Goal: Task Accomplishment & Management: Manage account settings

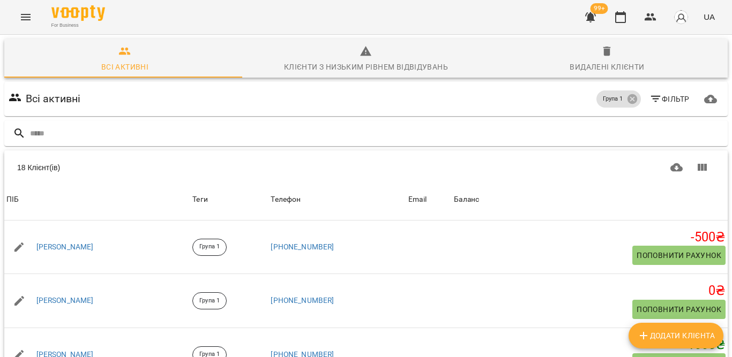
scroll to position [304, 0]
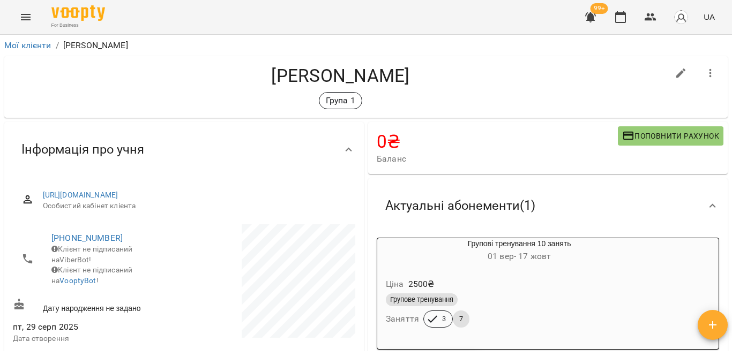
click at [704, 69] on icon "button" at bounding box center [710, 73] width 13 height 13
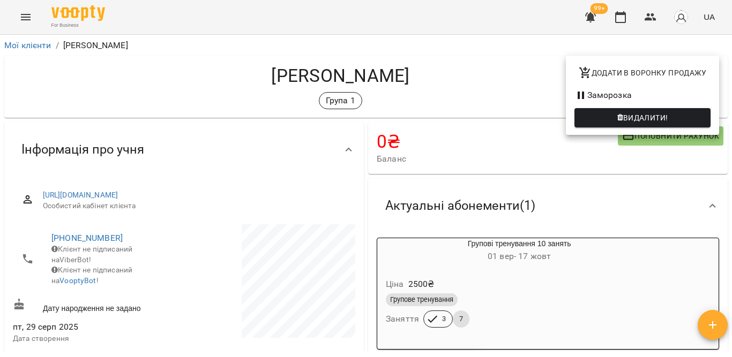
click at [477, 112] on div at bounding box center [366, 178] width 732 height 357
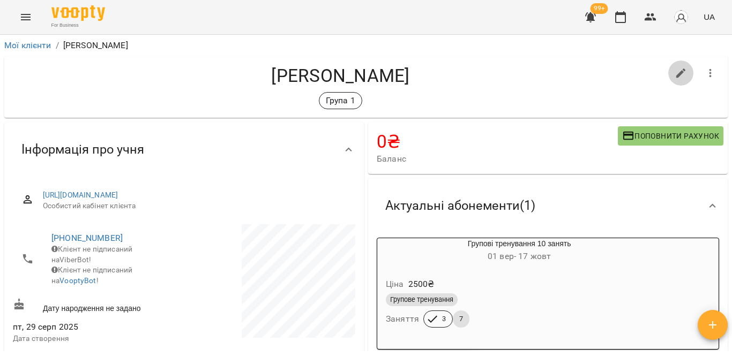
click at [675, 73] on icon "button" at bounding box center [681, 73] width 13 height 13
select select "**"
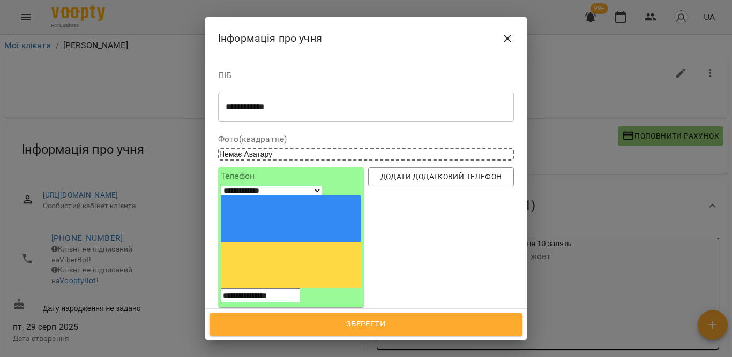
click at [510, 33] on icon "Close" at bounding box center [507, 38] width 13 height 13
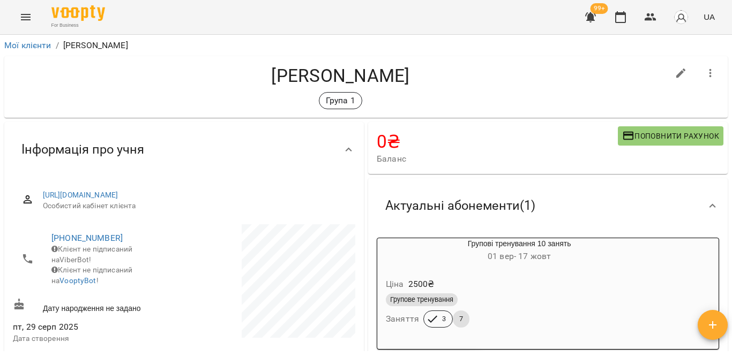
click at [558, 266] on div "Групові тренування 10 занять 01 вер - 17 жовт" at bounding box center [519, 251] width 288 height 30
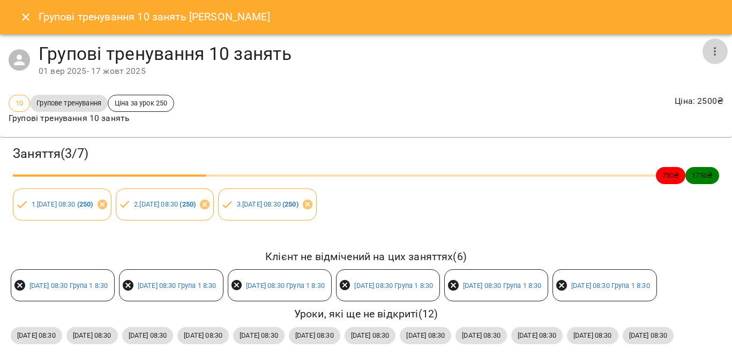
click at [714, 50] on icon "button" at bounding box center [715, 51] width 2 height 9
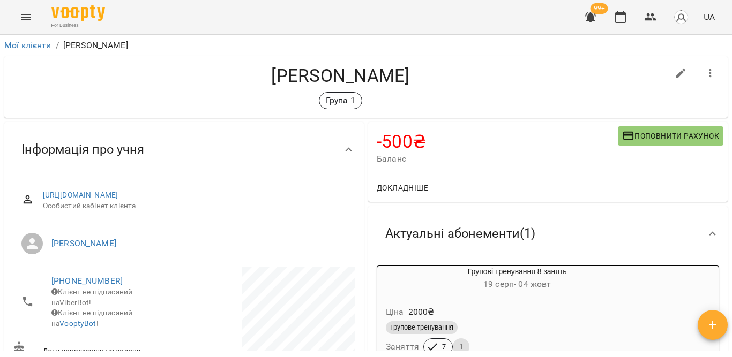
click at [704, 73] on icon "button" at bounding box center [710, 73] width 13 height 13
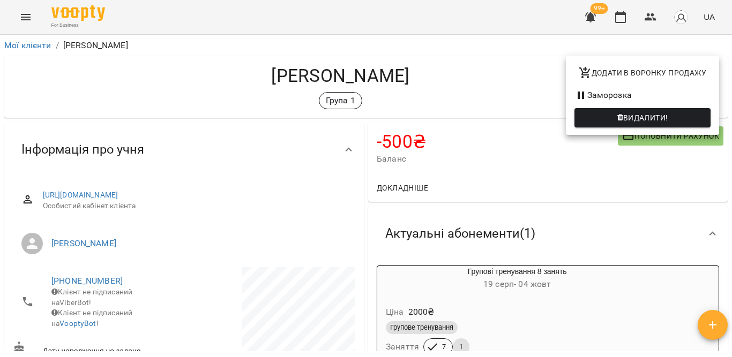
click at [581, 219] on div at bounding box center [366, 178] width 732 height 357
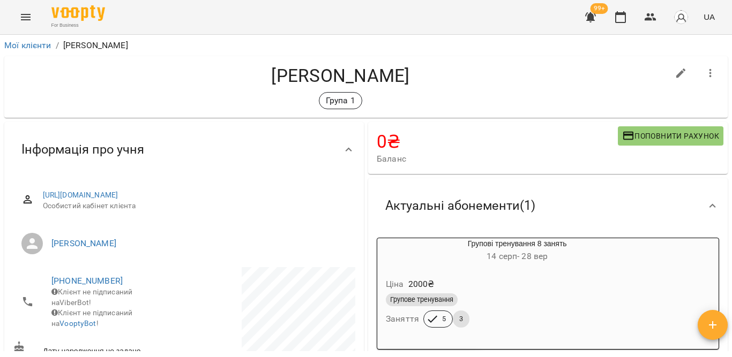
click at [561, 271] on div "Ціна 2000 ₴ Групове тренування Заняття 5 3" at bounding box center [517, 304] width 280 height 73
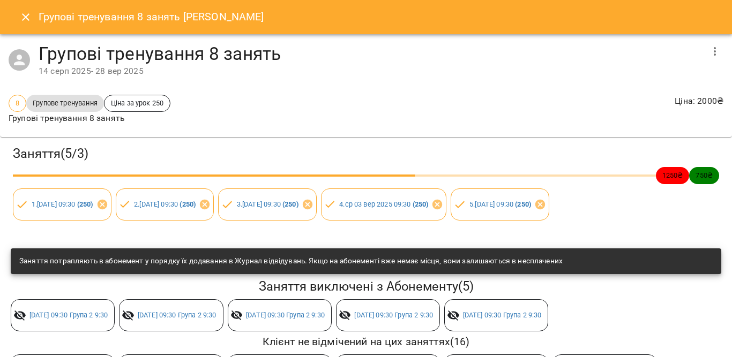
click at [714, 48] on icon "button" at bounding box center [715, 51] width 2 height 9
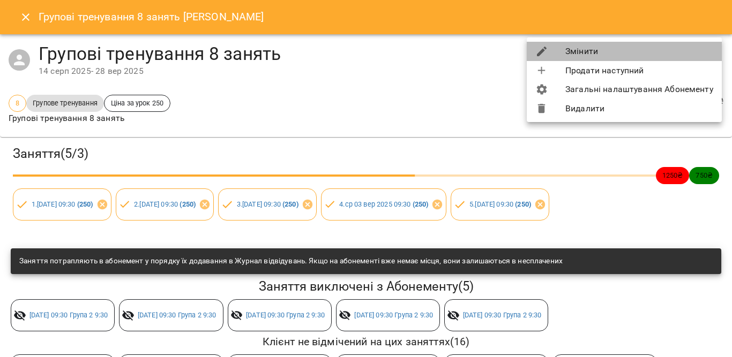
click at [592, 50] on li "Змінити" at bounding box center [624, 51] width 195 height 19
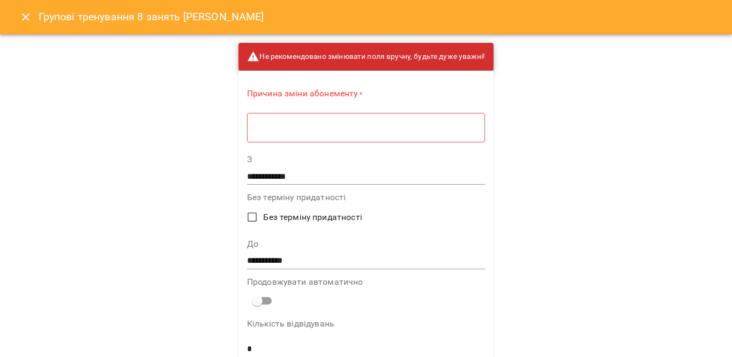
click at [337, 129] on textarea at bounding box center [366, 128] width 223 height 10
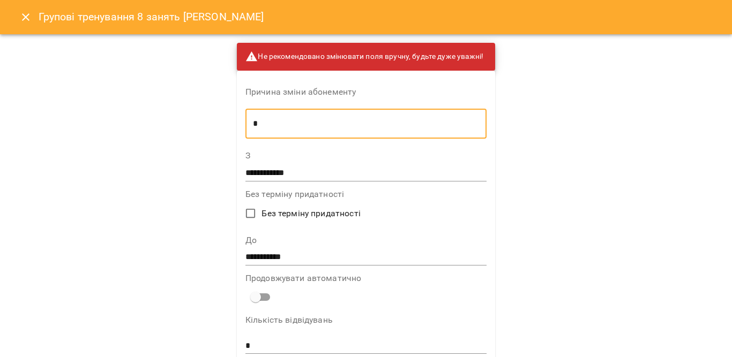
type textarea "*"
click at [270, 253] on input "**********" at bounding box center [365, 257] width 241 height 17
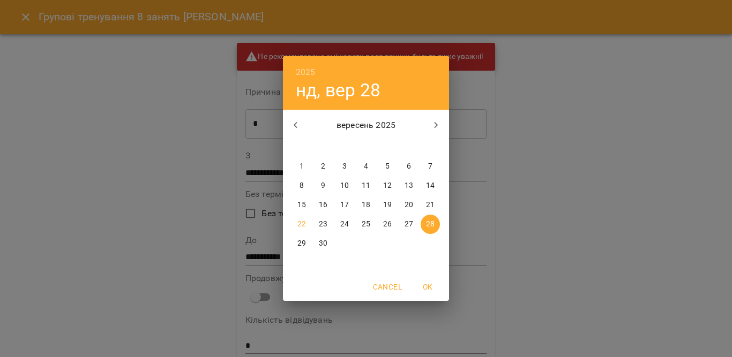
click at [423, 287] on span "OK" at bounding box center [428, 287] width 26 height 13
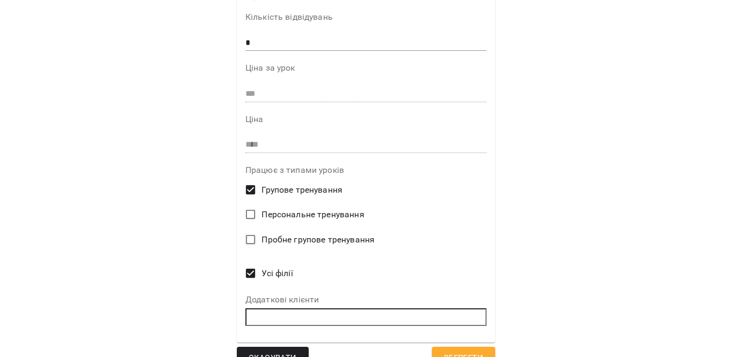
scroll to position [324, 0]
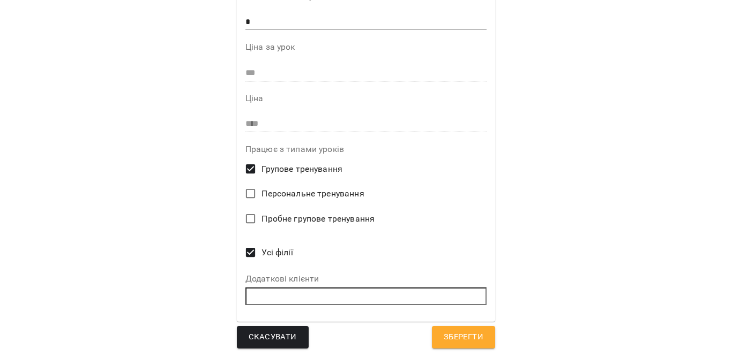
click at [470, 331] on span "Зберегти" at bounding box center [464, 338] width 40 height 14
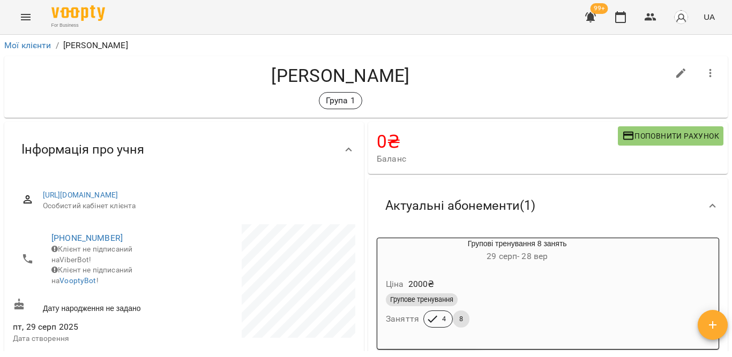
click at [512, 287] on div "Ціна 2000 ₴" at bounding box center [517, 284] width 267 height 19
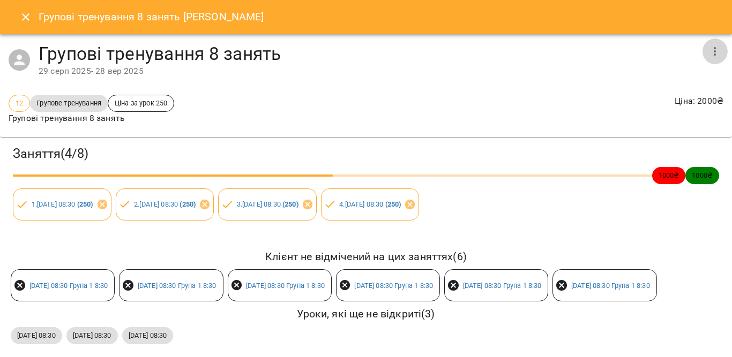
click at [711, 50] on icon "button" at bounding box center [714, 51] width 13 height 13
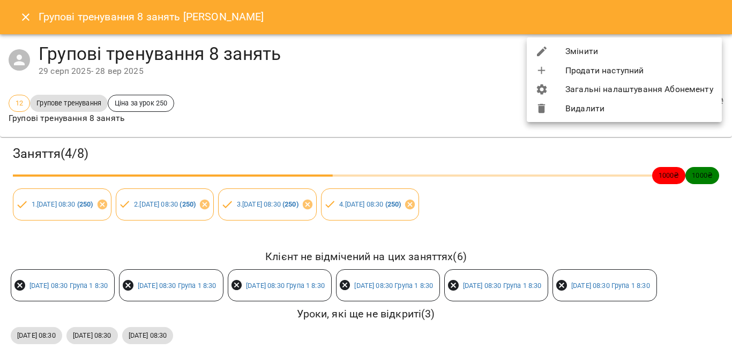
click at [564, 51] on div at bounding box center [550, 51] width 30 height 13
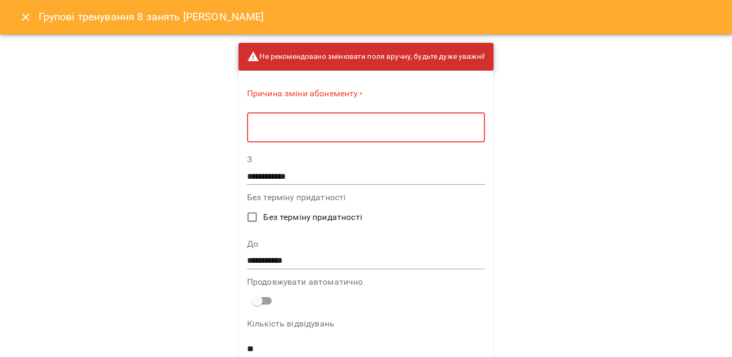
click at [469, 127] on textarea at bounding box center [366, 128] width 223 height 10
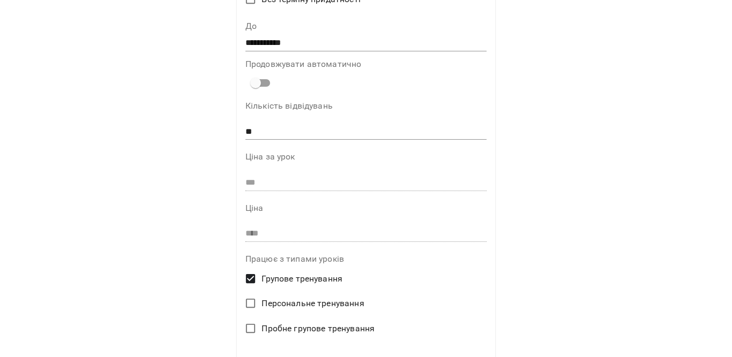
scroll to position [161, 0]
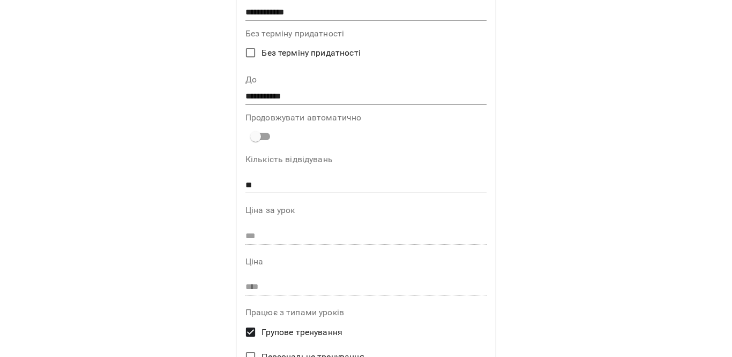
type textarea "*"
click at [265, 92] on input "**********" at bounding box center [365, 96] width 241 height 17
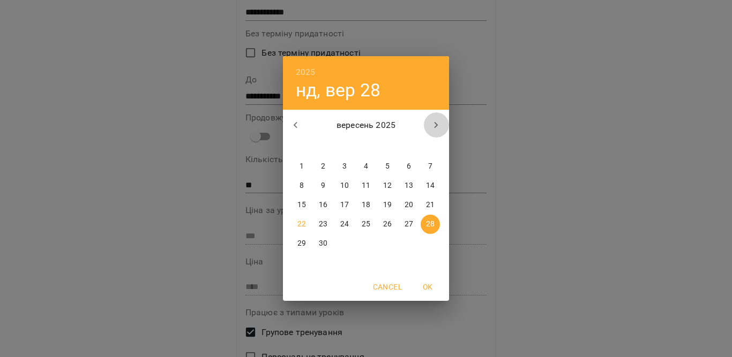
click at [436, 119] on icon "button" at bounding box center [436, 125] width 13 height 13
click at [429, 182] on p "12" at bounding box center [430, 186] width 9 height 11
type input "**********"
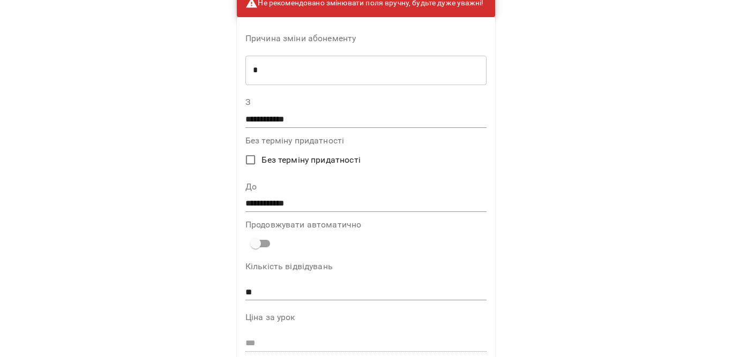
scroll to position [324, 0]
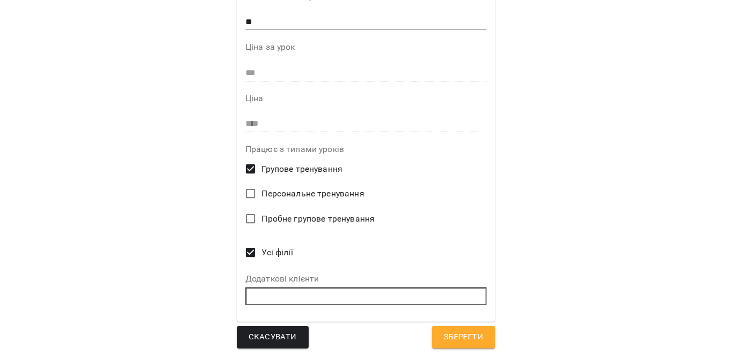
click at [444, 331] on span "Зберегти" at bounding box center [464, 338] width 40 height 14
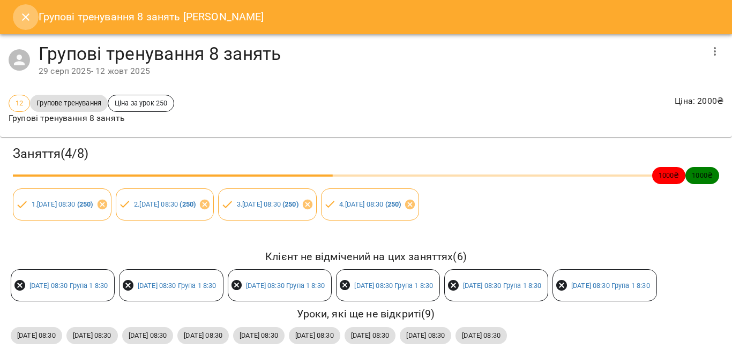
click at [22, 18] on icon "Close" at bounding box center [25, 17] width 13 height 13
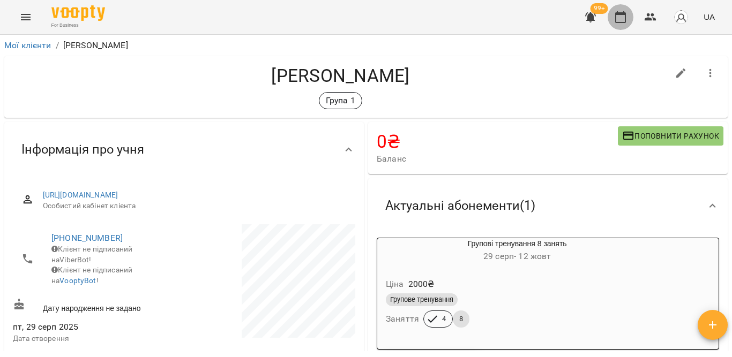
click at [628, 14] on button "button" at bounding box center [621, 17] width 26 height 26
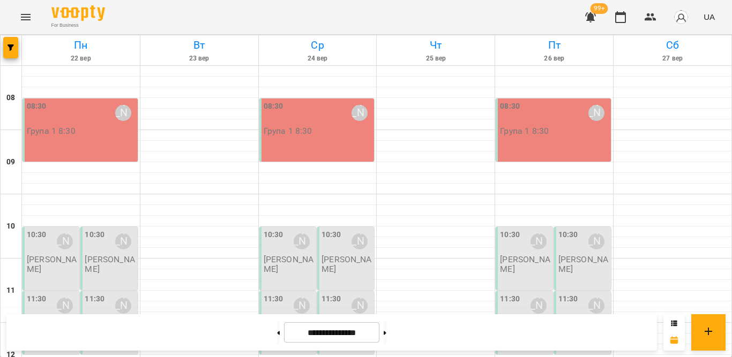
click at [34, 255] on p "[PERSON_NAME]" at bounding box center [52, 264] width 50 height 19
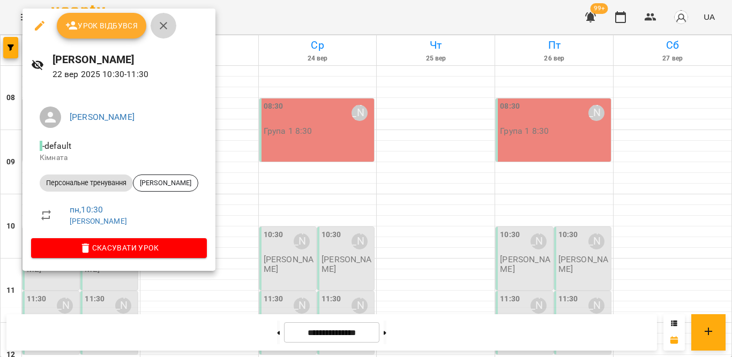
click at [157, 22] on button "button" at bounding box center [164, 26] width 26 height 26
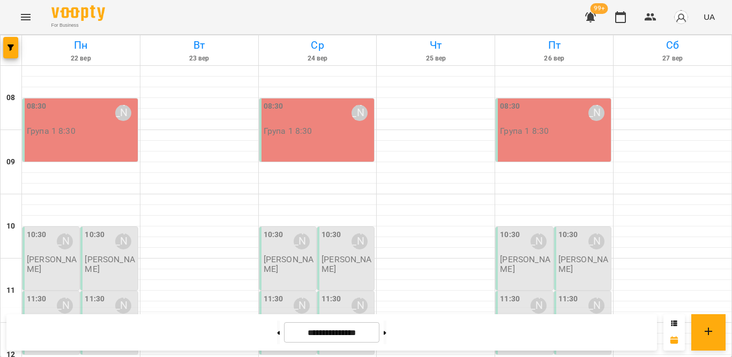
scroll to position [214, 0]
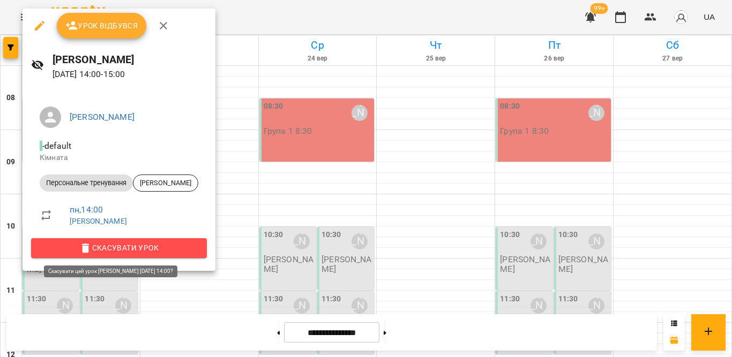
click at [158, 247] on span "Скасувати Урок" at bounding box center [119, 248] width 159 height 13
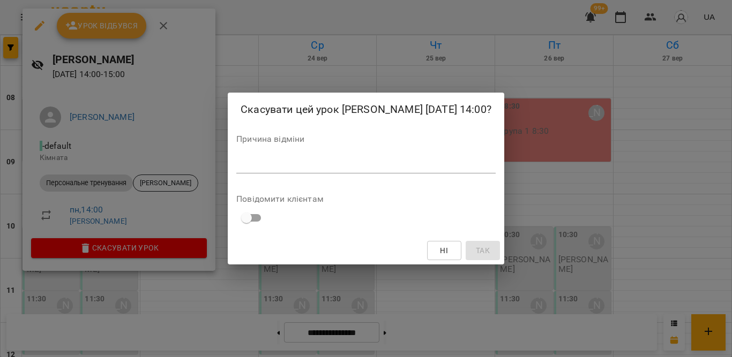
click at [275, 170] on textarea at bounding box center [365, 165] width 259 height 10
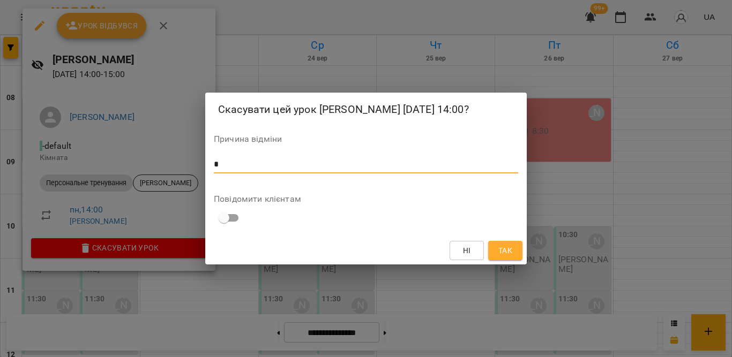
type textarea "*"
click at [502, 255] on span "Так" at bounding box center [505, 250] width 14 height 13
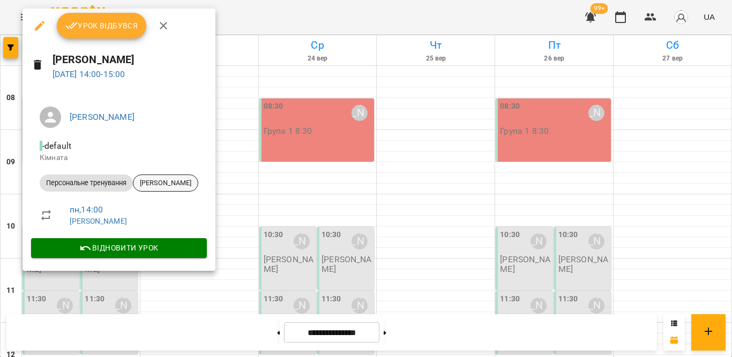
click at [165, 180] on span "Світлана Перчиць" at bounding box center [165, 183] width 64 height 10
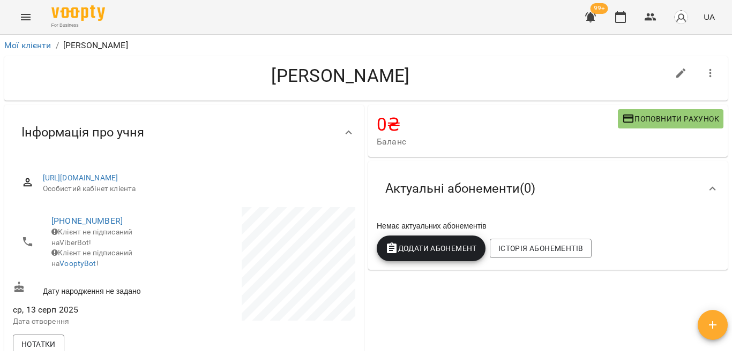
click at [706, 70] on icon "button" at bounding box center [710, 73] width 13 height 13
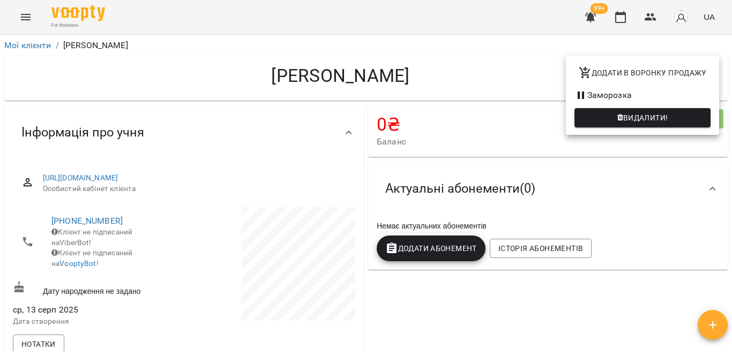
click at [607, 206] on div at bounding box center [366, 178] width 732 height 357
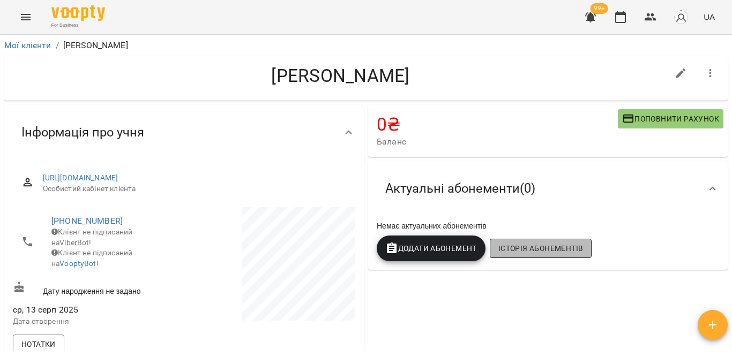
click at [546, 251] on span "Історія абонементів" at bounding box center [540, 248] width 85 height 13
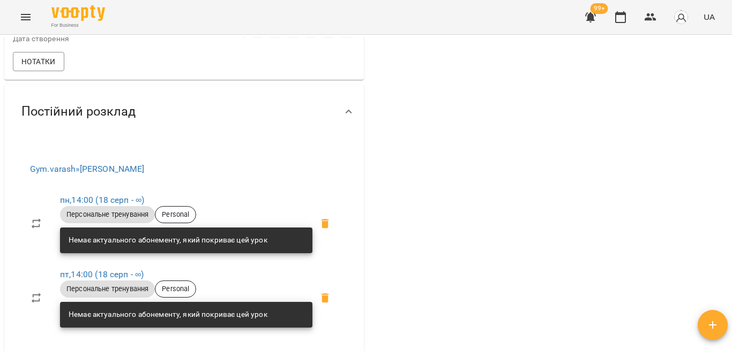
scroll to position [337, 0]
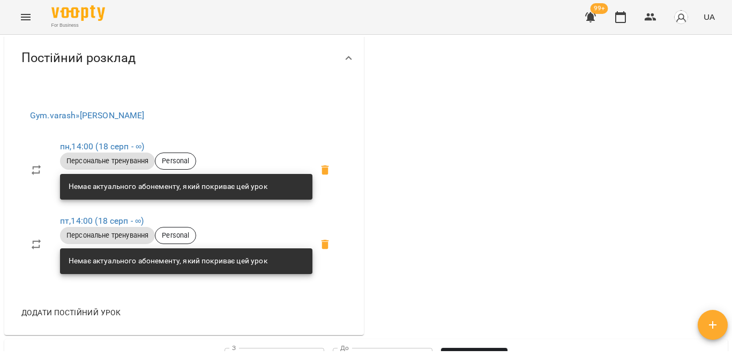
click at [91, 252] on div "Немає актуального абонементу, який покриває цей урок" at bounding box center [168, 261] width 199 height 19
click at [620, 14] on icon "button" at bounding box center [620, 17] width 11 height 12
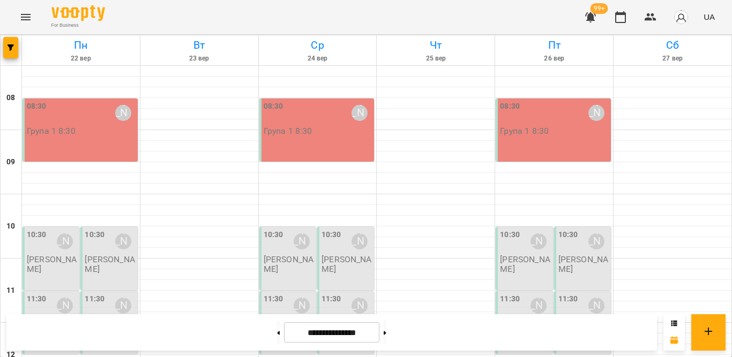
scroll to position [214, 0]
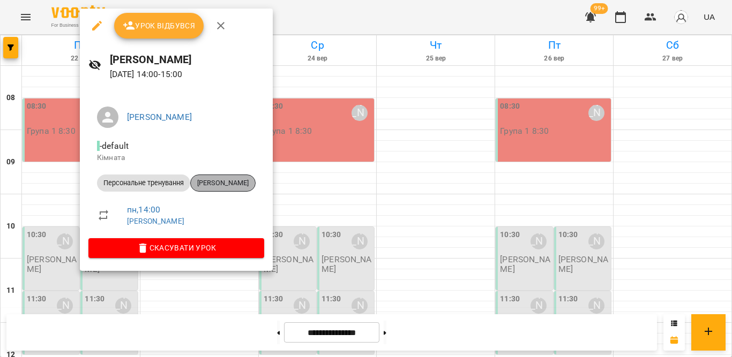
click at [223, 182] on span "Гордієнко Юлія" at bounding box center [223, 183] width 64 height 10
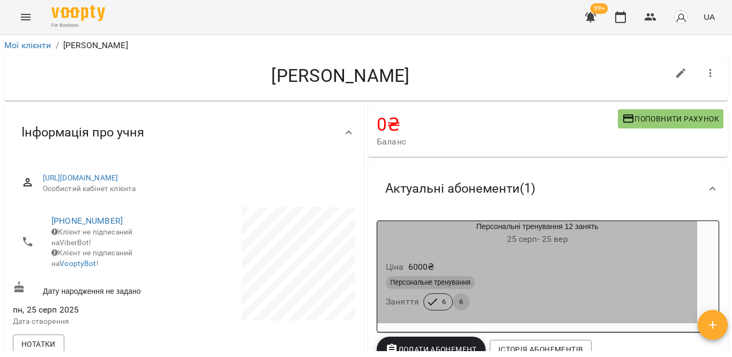
click at [554, 252] on div "Ціна 6000 ₴ Персональне тренування Заняття 6 6" at bounding box center [537, 287] width 324 height 77
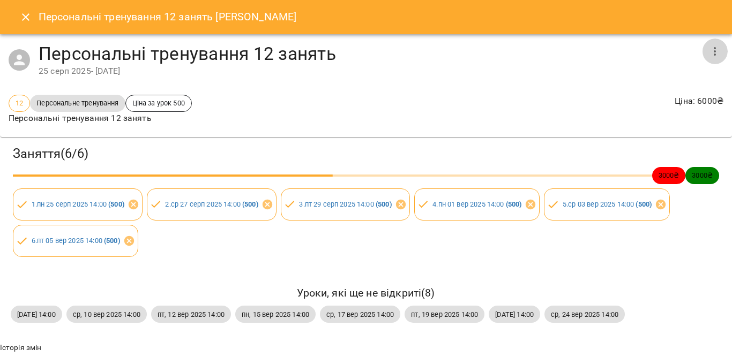
click at [708, 49] on icon "button" at bounding box center [714, 51] width 13 height 13
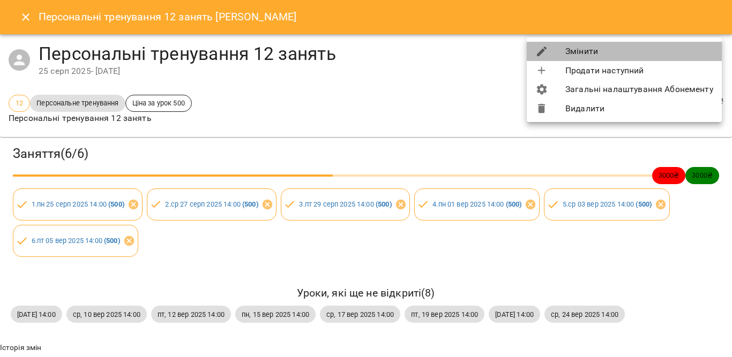
click at [648, 50] on li "Змінити" at bounding box center [624, 51] width 195 height 19
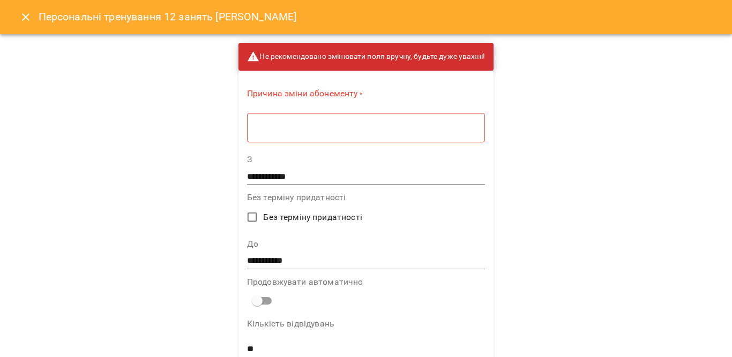
click at [380, 125] on textarea at bounding box center [366, 128] width 223 height 10
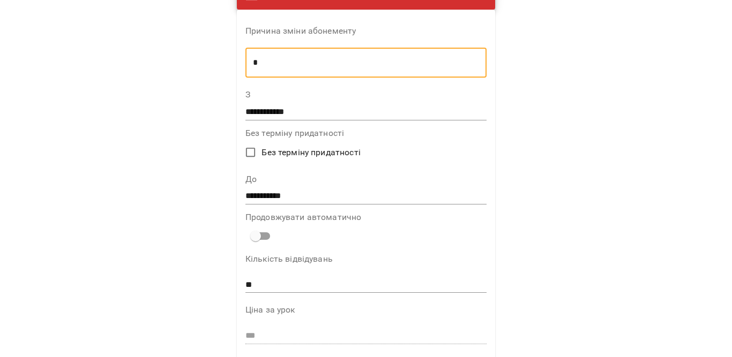
scroll to position [107, 0]
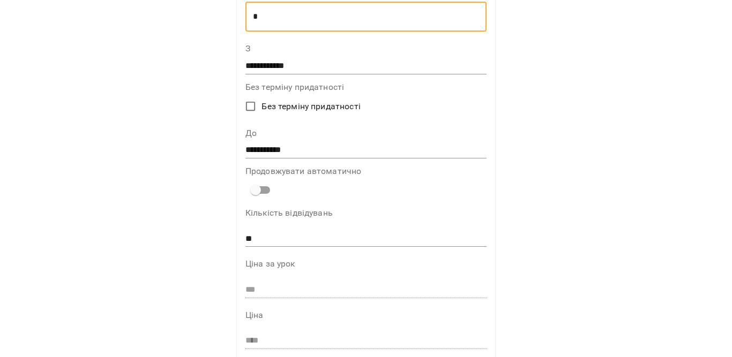
type textarea "*"
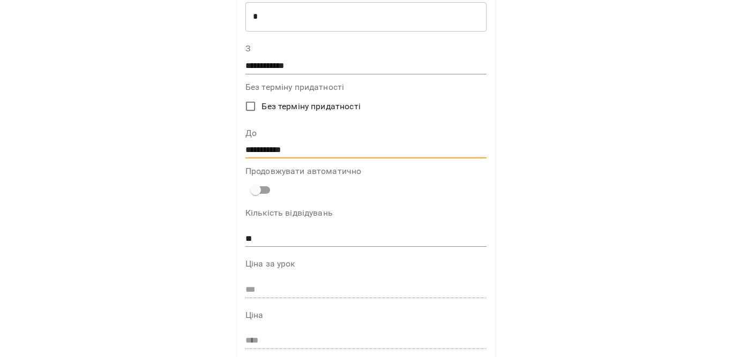
click at [255, 146] on input "**********" at bounding box center [365, 150] width 241 height 17
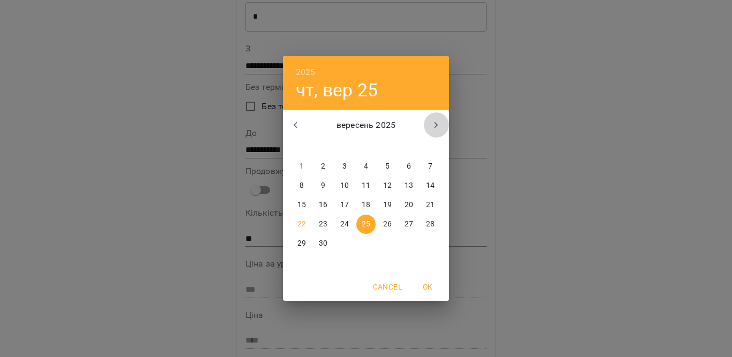
click at [432, 125] on icon "button" at bounding box center [436, 125] width 13 height 13
click at [434, 191] on p "12" at bounding box center [430, 186] width 9 height 11
type input "**********"
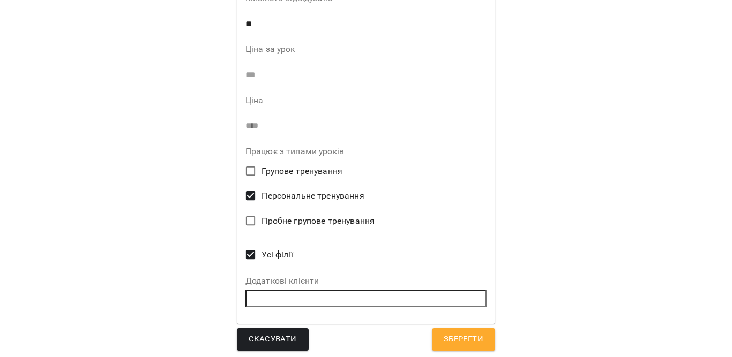
scroll to position [324, 0]
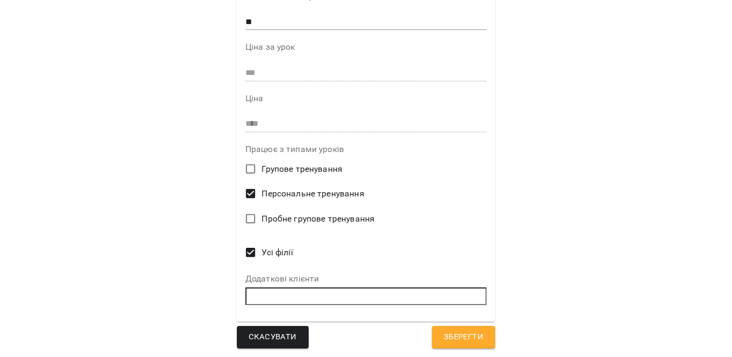
click at [460, 339] on span "Зберегти" at bounding box center [464, 338] width 40 height 14
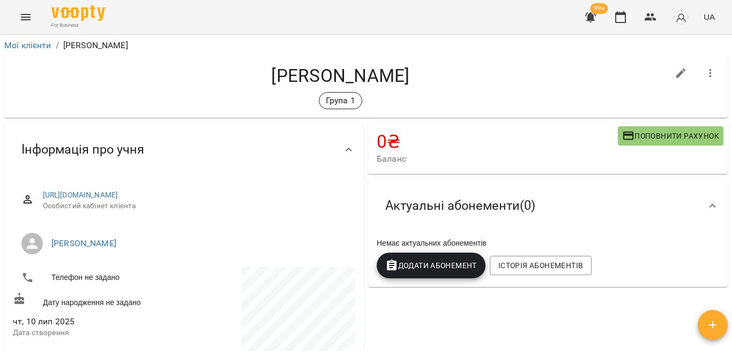
click at [704, 70] on icon "button" at bounding box center [710, 73] width 13 height 13
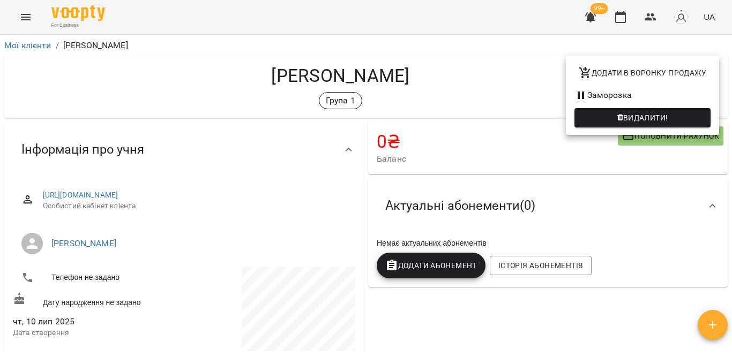
click at [689, 237] on div at bounding box center [366, 178] width 732 height 357
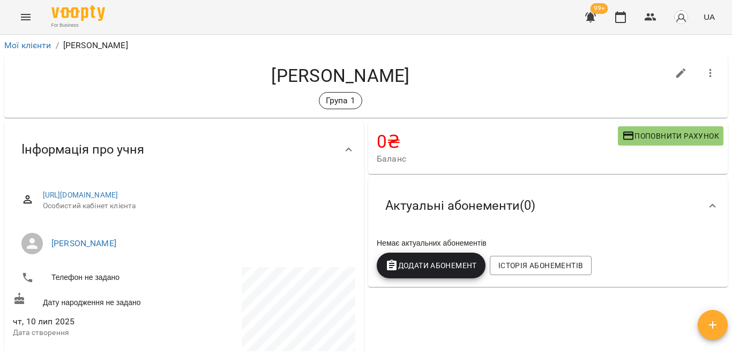
click at [631, 211] on div "Актуальні абонементи ( 0 )" at bounding box center [538, 206] width 323 height 34
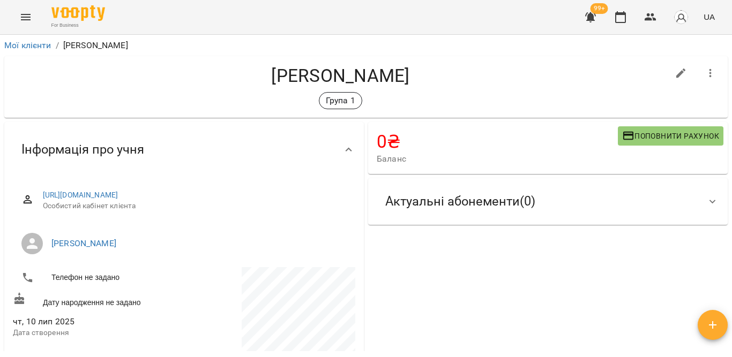
click at [577, 203] on div "Актуальні абонементи ( 0 )" at bounding box center [538, 202] width 323 height 34
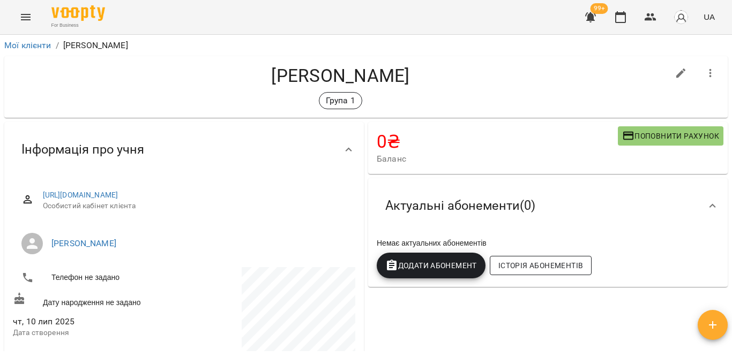
click at [520, 265] on span "Історія абонементів" at bounding box center [540, 265] width 85 height 13
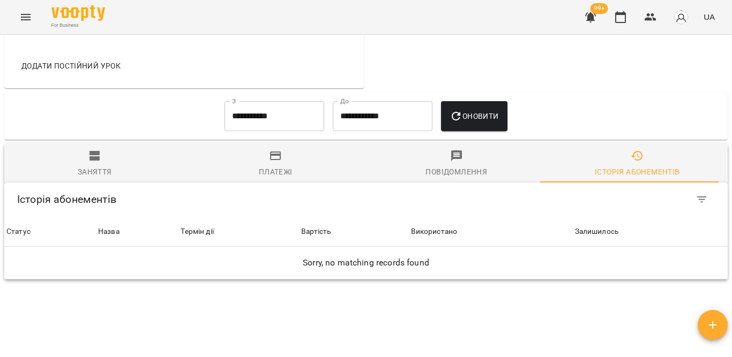
scroll to position [788, 0]
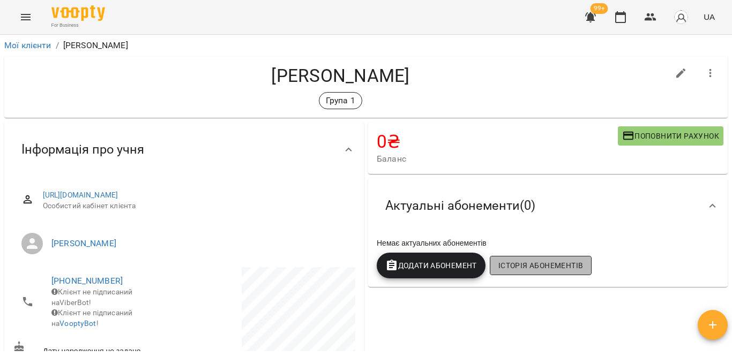
click at [531, 264] on span "Історія абонементів" at bounding box center [540, 265] width 85 height 13
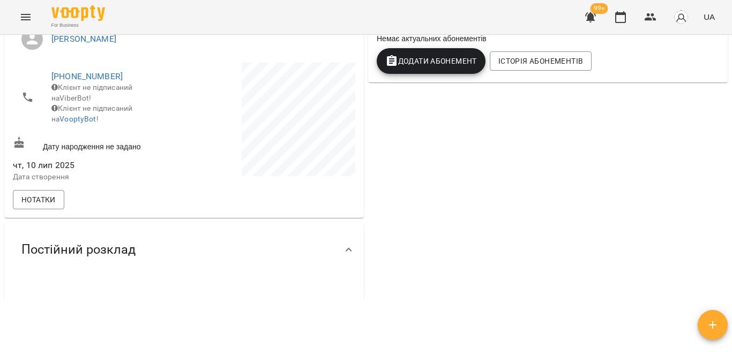
scroll to position [161, 0]
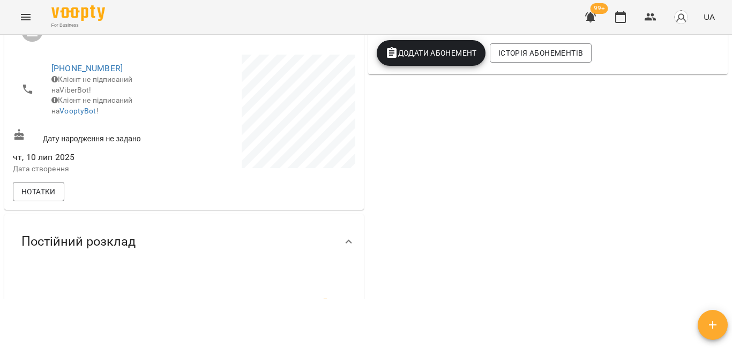
drag, startPoint x: 732, startPoint y: 70, endPoint x: 726, endPoint y: 68, distance: 5.8
click at [729, 69] on div "Мої клієнти / [PERSON_NAME]-[PERSON_NAME] Група 1 0 ₴ Баланс Поповнити рахунок …" at bounding box center [366, 161] width 732 height 357
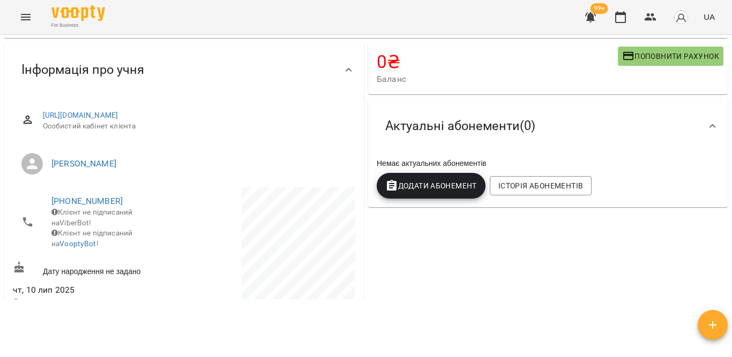
scroll to position [0, 0]
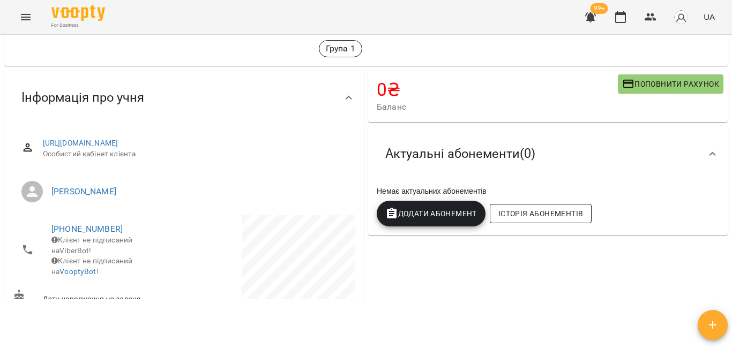
click at [508, 207] on span "Історія абонементів" at bounding box center [540, 213] width 85 height 13
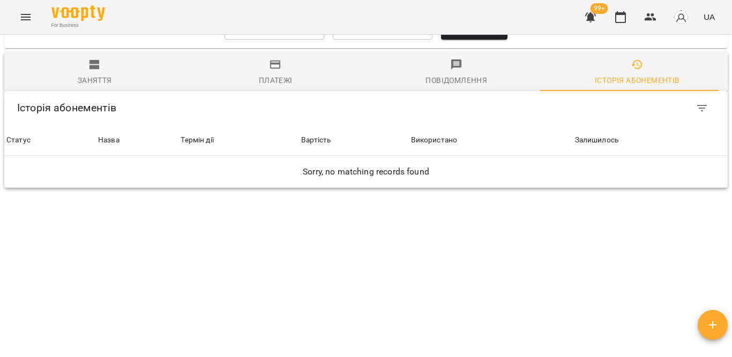
scroll to position [805, 0]
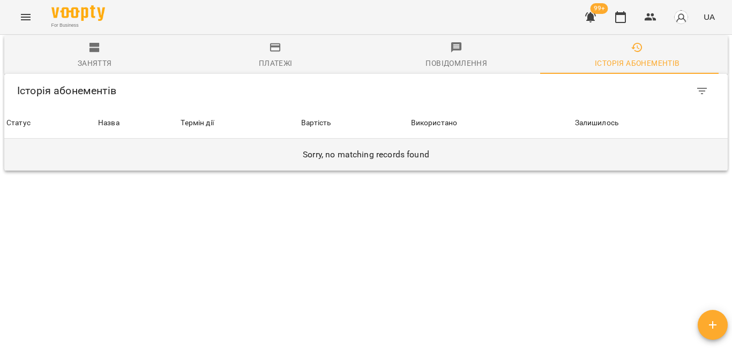
click at [324, 147] on h6 "Sorry, no matching records found" at bounding box center [365, 154] width 719 height 15
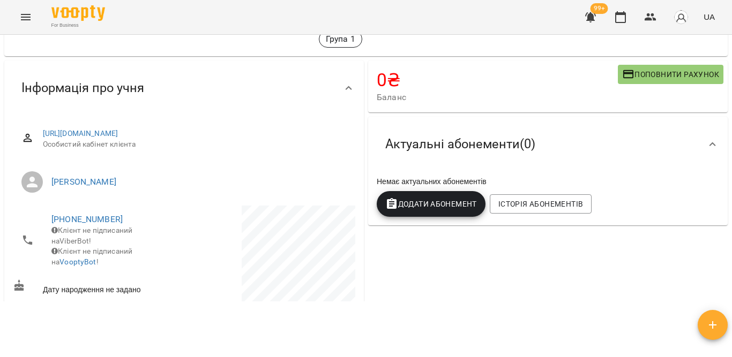
scroll to position [0, 0]
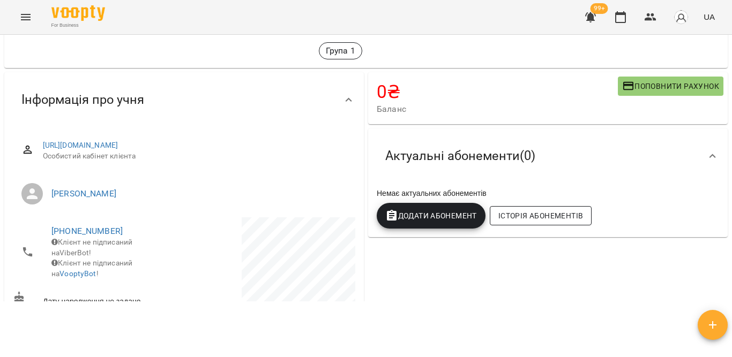
click at [523, 210] on span "Історія абонементів" at bounding box center [540, 216] width 85 height 13
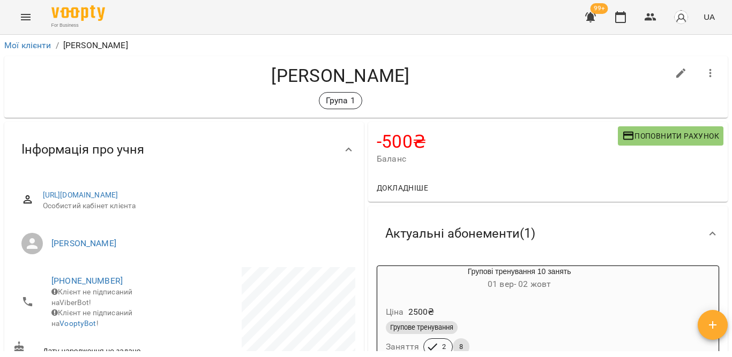
click at [704, 74] on icon "button" at bounding box center [710, 73] width 13 height 13
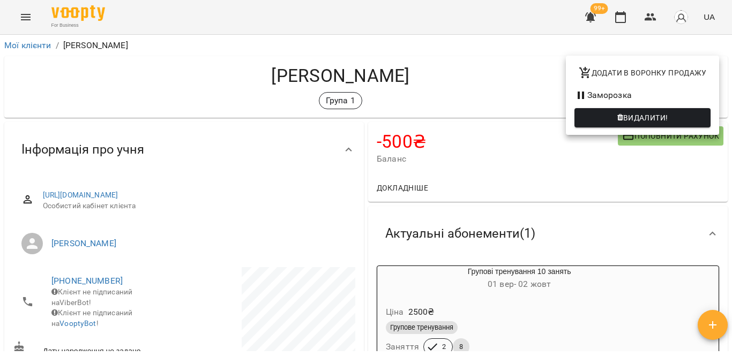
click at [563, 311] on div at bounding box center [366, 178] width 732 height 357
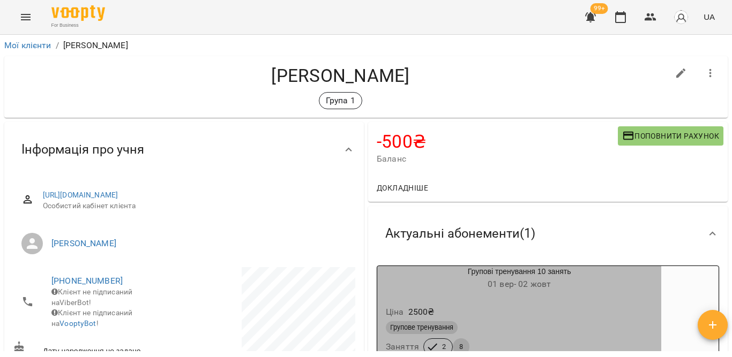
click at [518, 292] on h6 "01 вер - 02 жовт" at bounding box center [519, 284] width 284 height 15
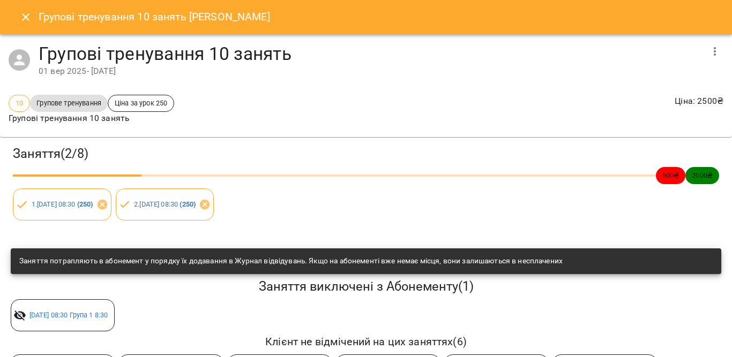
click at [714, 48] on icon "button" at bounding box center [715, 51] width 2 height 9
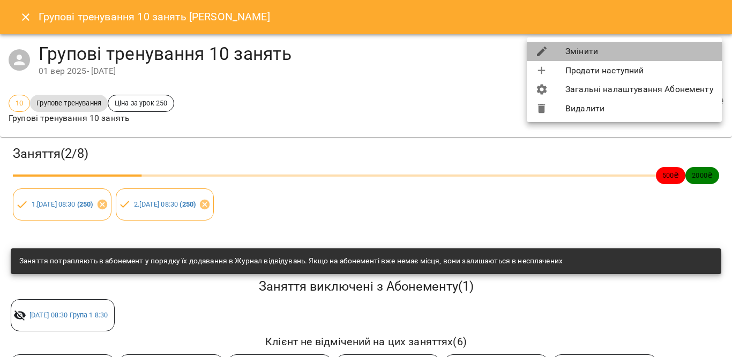
click at [611, 55] on li "Змінити" at bounding box center [624, 51] width 195 height 19
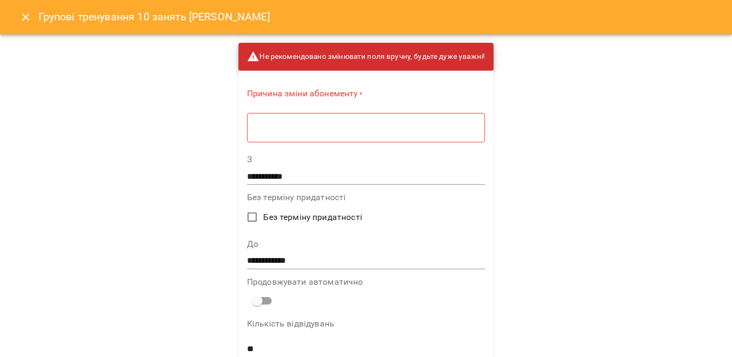
click at [386, 121] on div "* ​" at bounding box center [366, 128] width 238 height 30
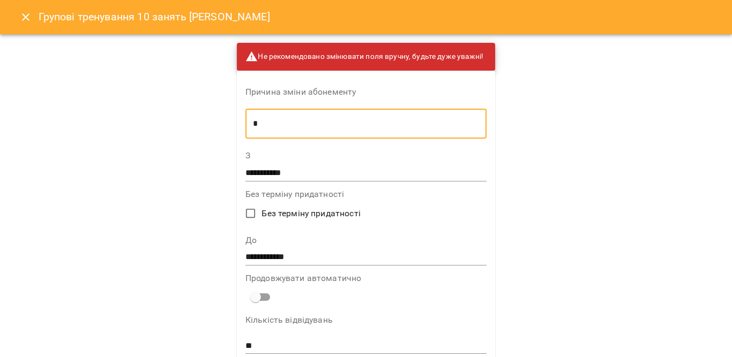
type textarea "*"
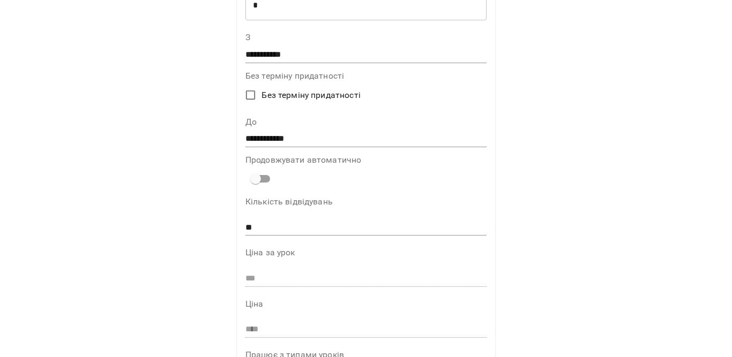
scroll to position [124, 0]
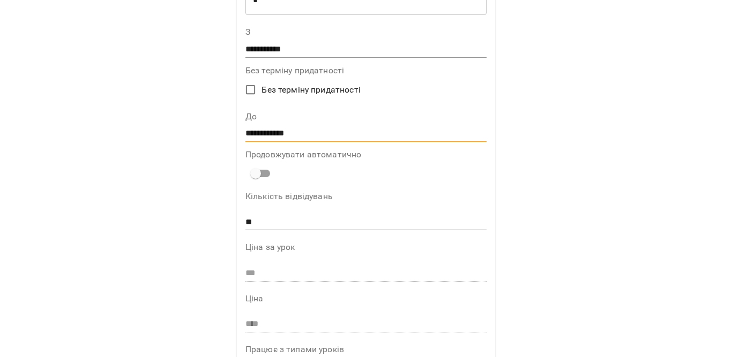
click at [255, 135] on input "**********" at bounding box center [365, 133] width 241 height 17
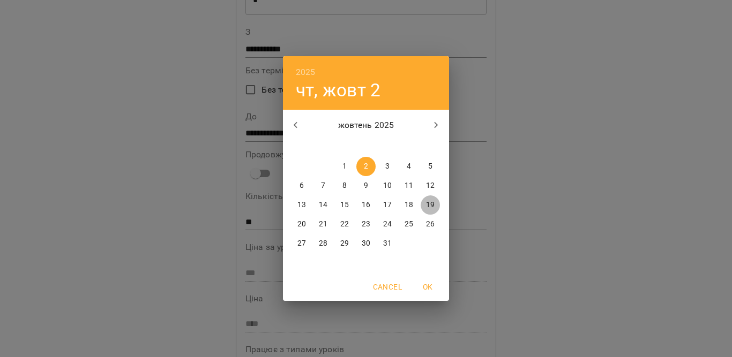
click at [433, 206] on p "19" at bounding box center [430, 205] width 9 height 11
type input "**********"
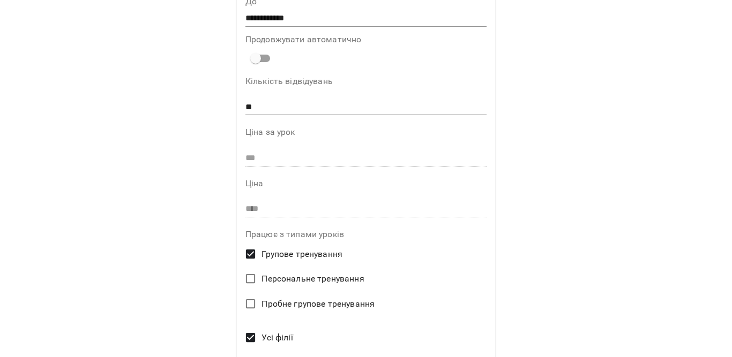
scroll to position [324, 0]
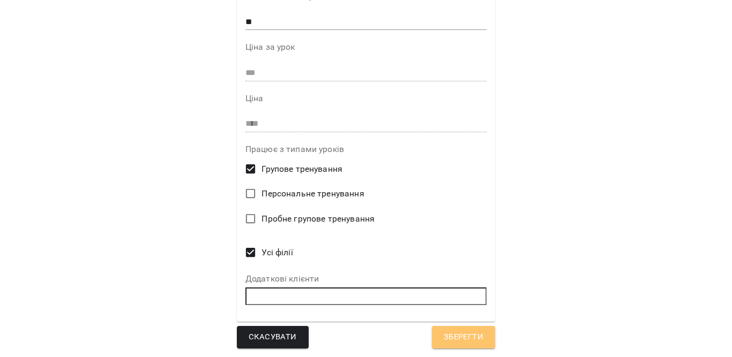
click at [464, 335] on span "Зберегти" at bounding box center [464, 338] width 40 height 14
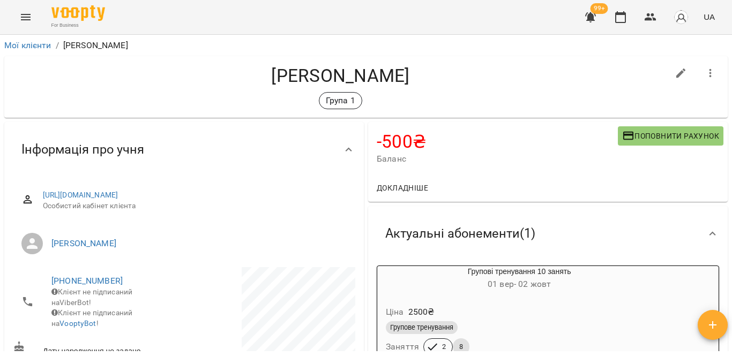
scroll to position [19, 0]
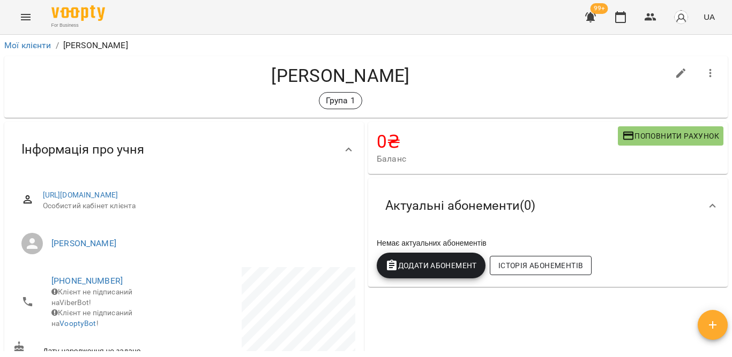
click at [549, 267] on span "Історія абонементів" at bounding box center [540, 265] width 85 height 13
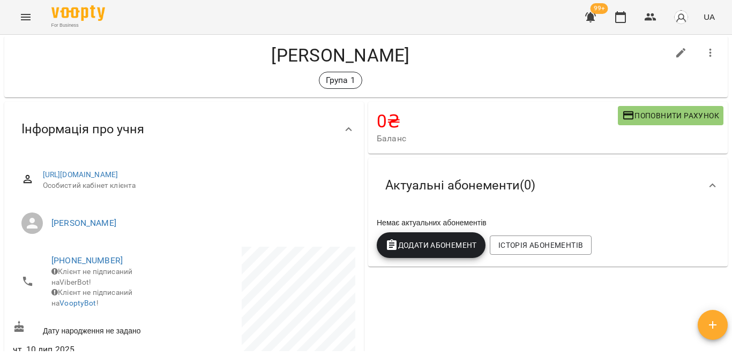
scroll to position [16, 0]
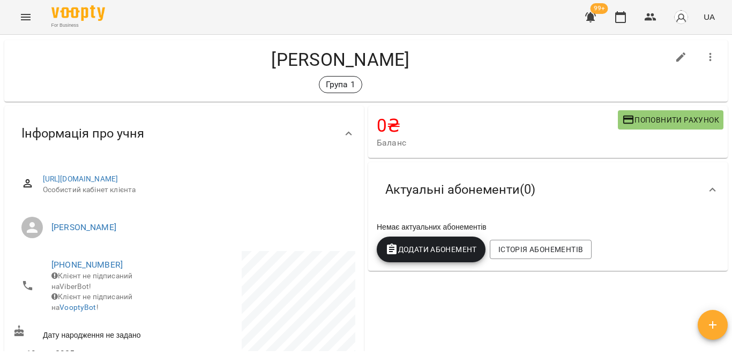
click at [462, 243] on span "Додати Абонемент" at bounding box center [431, 249] width 92 height 13
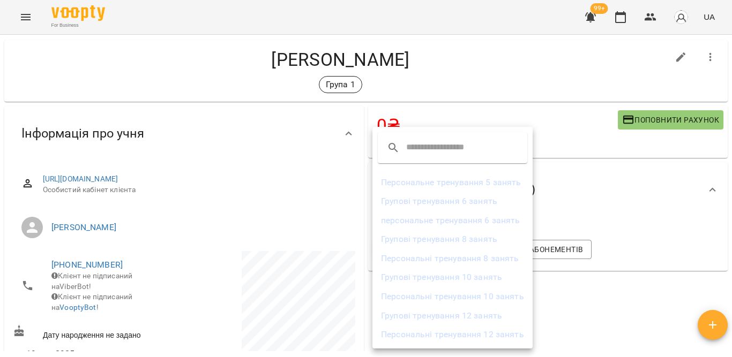
click at [459, 277] on li "Групові тренування 10 занять" at bounding box center [452, 277] width 160 height 19
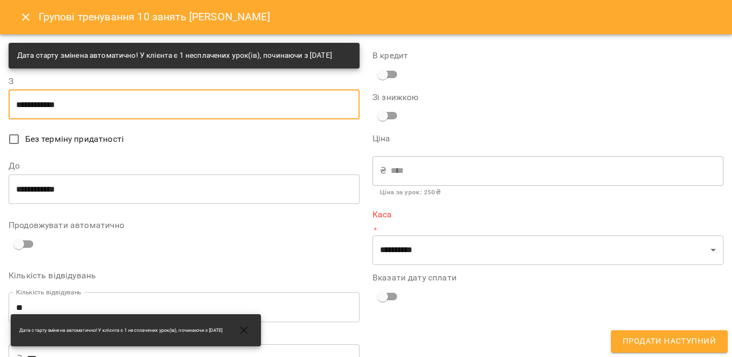
click at [86, 114] on input "**********" at bounding box center [184, 104] width 351 height 30
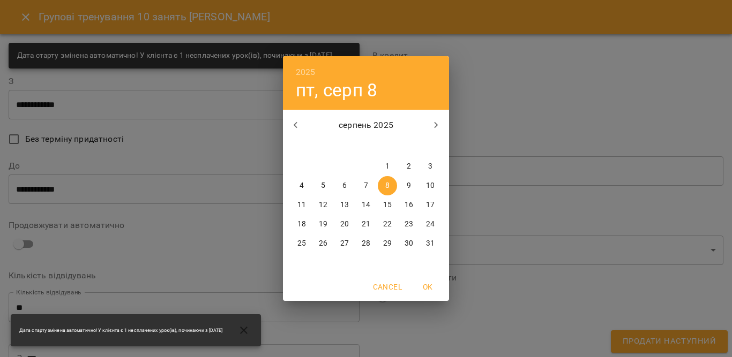
click at [438, 126] on icon "button" at bounding box center [436, 125] width 13 height 13
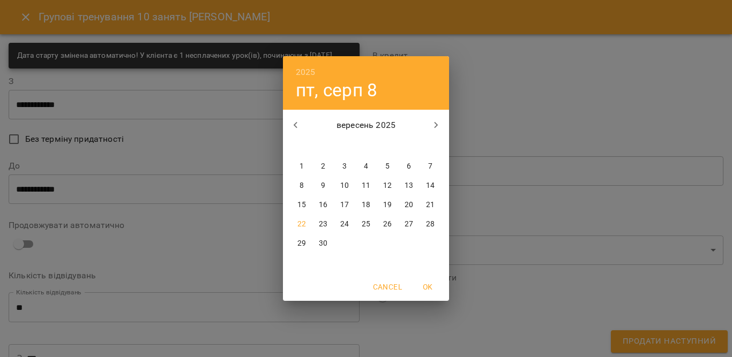
click at [303, 221] on p "22" at bounding box center [301, 224] width 9 height 11
type input "**********"
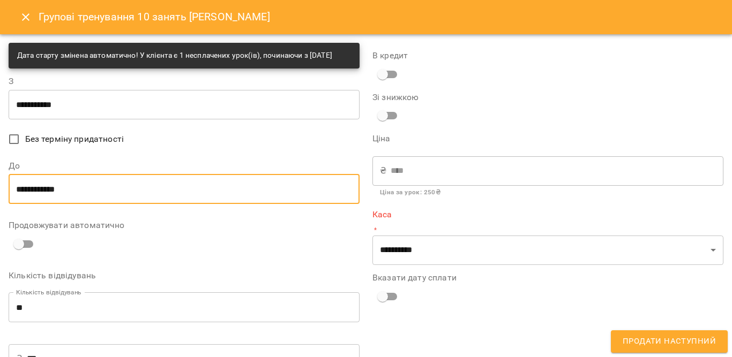
click at [65, 198] on input "**********" at bounding box center [184, 189] width 351 height 30
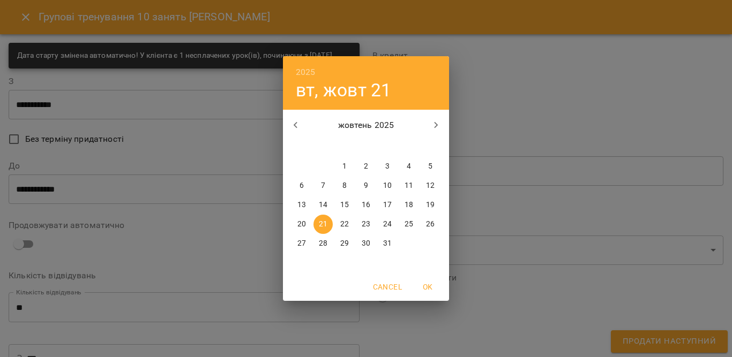
click at [338, 228] on span "22" at bounding box center [344, 224] width 19 height 11
type input "**********"
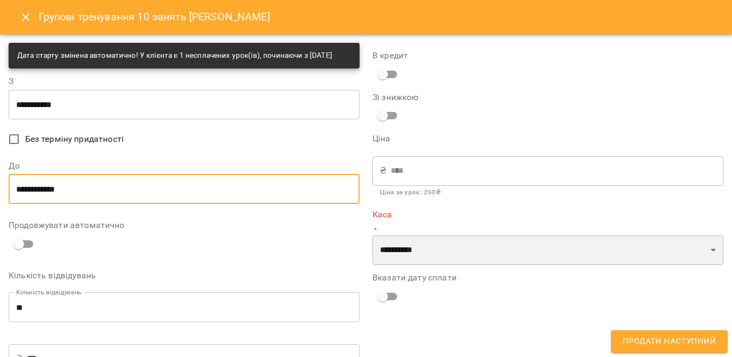
click at [511, 249] on select "**********" at bounding box center [547, 251] width 351 height 30
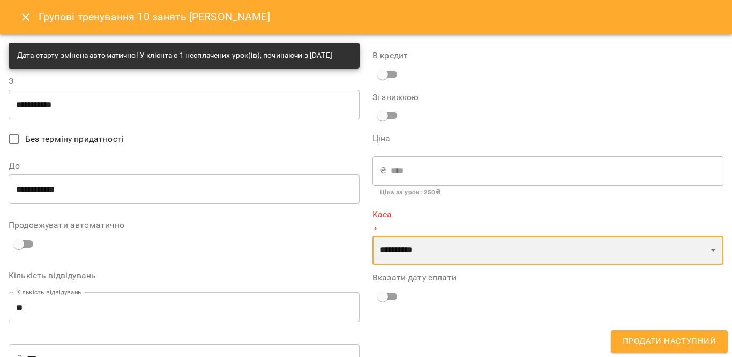
select select "****"
click at [372, 236] on select "**********" at bounding box center [547, 251] width 351 height 30
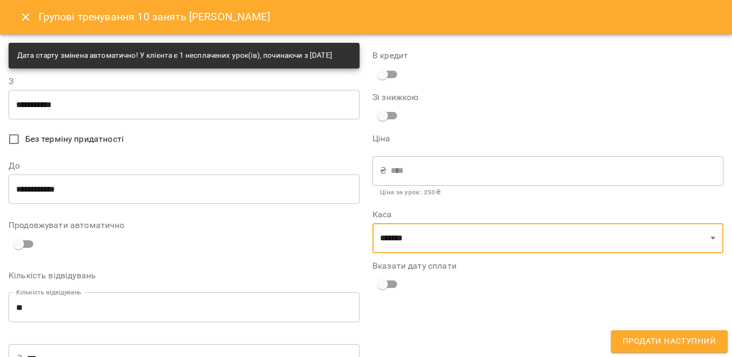
click at [647, 345] on span "Продати наступний" at bounding box center [669, 342] width 93 height 14
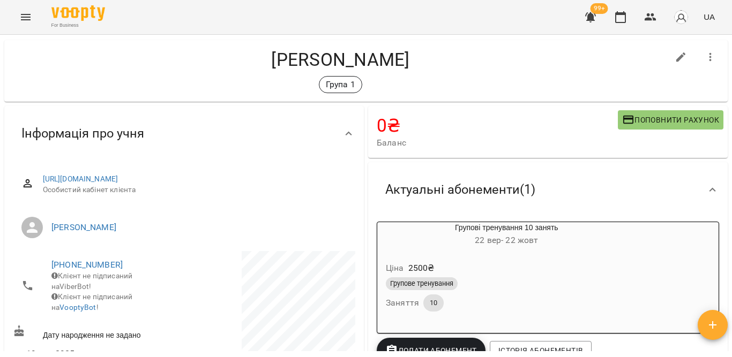
scroll to position [0, 0]
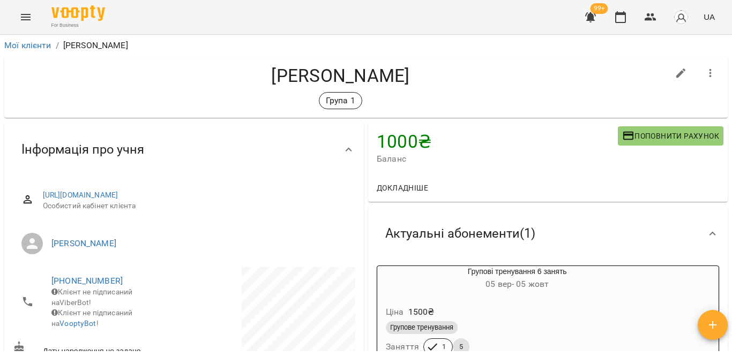
click at [600, 309] on div "Ціна 1500 ₴" at bounding box center [517, 312] width 267 height 19
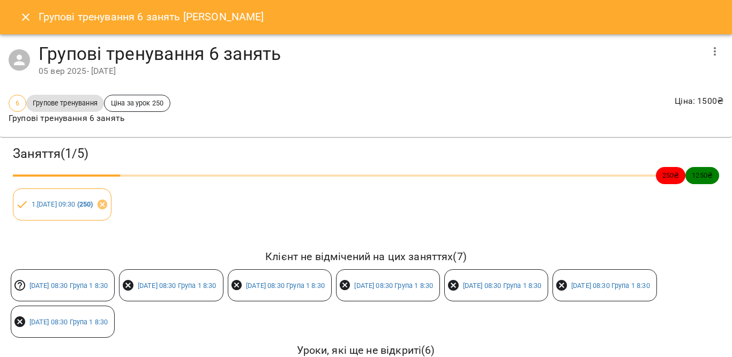
click at [708, 57] on icon "button" at bounding box center [714, 51] width 13 height 13
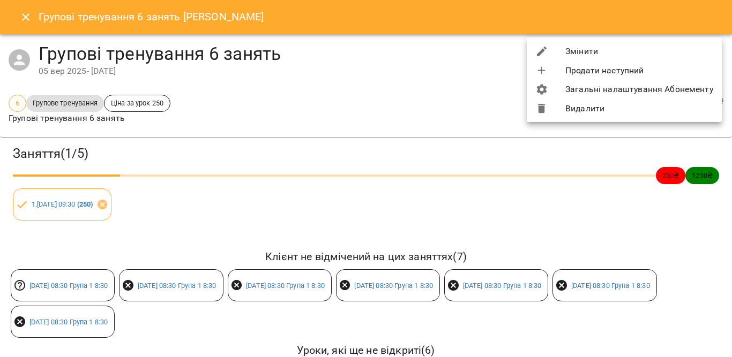
click at [636, 55] on li "Змінити" at bounding box center [624, 51] width 195 height 19
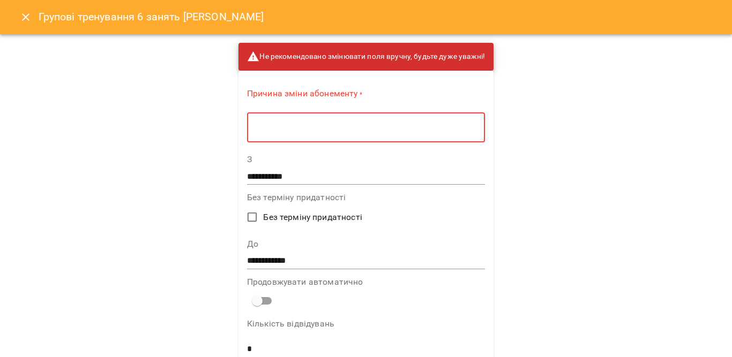
click at [356, 128] on textarea at bounding box center [366, 128] width 223 height 10
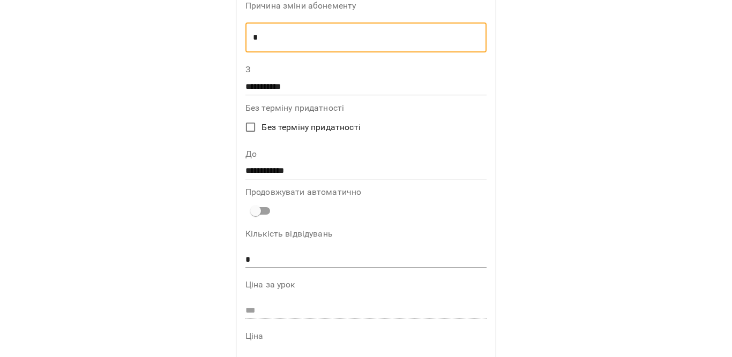
scroll to position [107, 0]
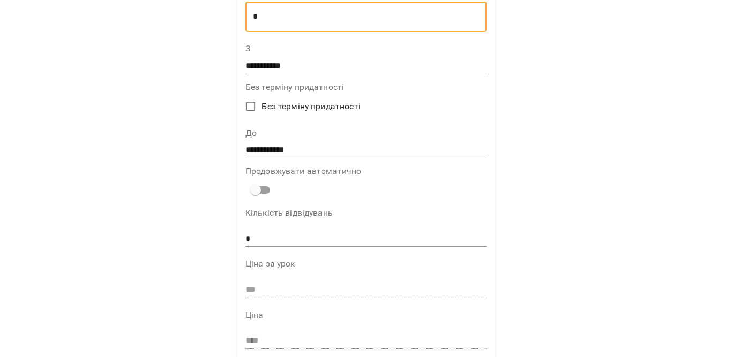
type textarea "*"
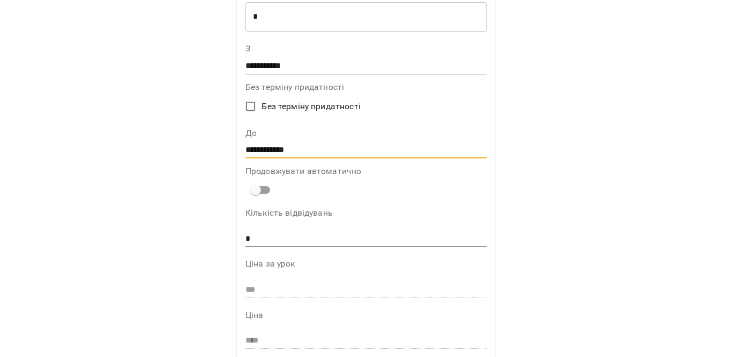
click at [303, 142] on input "**********" at bounding box center [365, 150] width 241 height 17
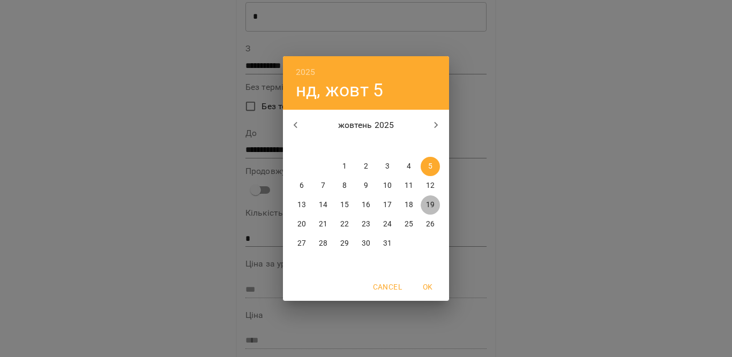
click at [430, 201] on p "19" at bounding box center [430, 205] width 9 height 11
type input "**********"
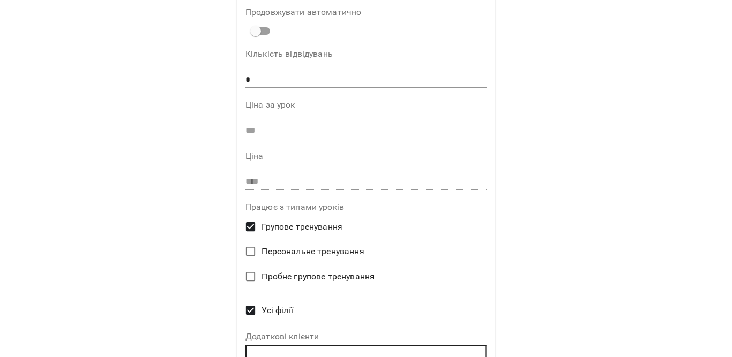
scroll to position [324, 0]
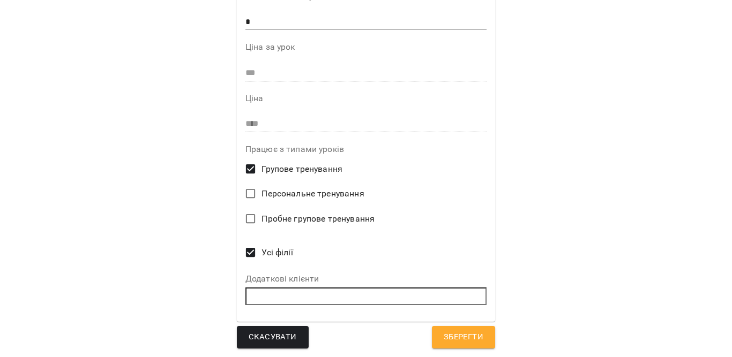
click at [460, 336] on span "Зберегти" at bounding box center [464, 338] width 40 height 14
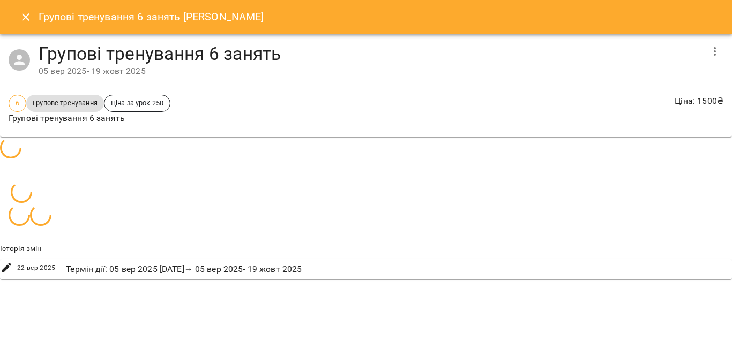
scroll to position [19, 0]
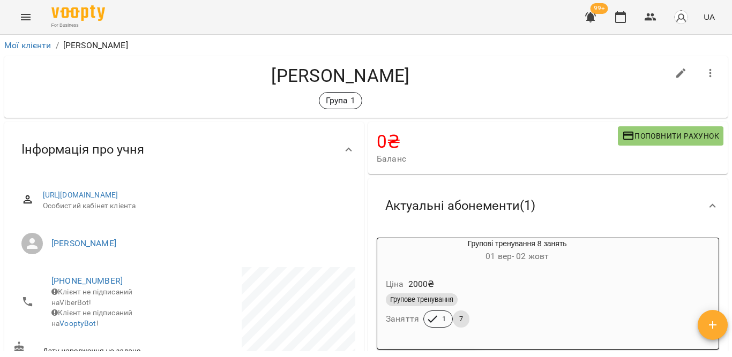
click at [705, 76] on icon "button" at bounding box center [710, 73] width 13 height 13
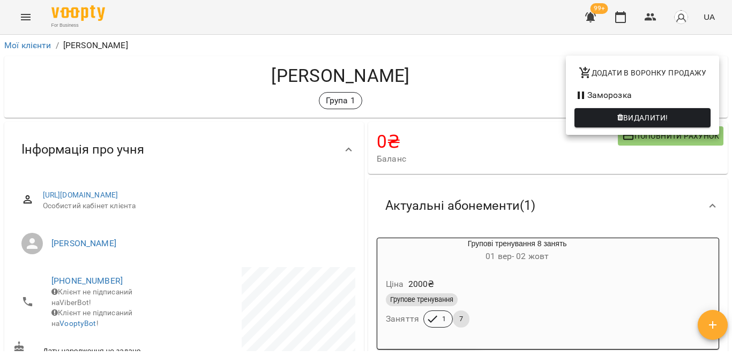
click at [628, 280] on div at bounding box center [366, 178] width 732 height 357
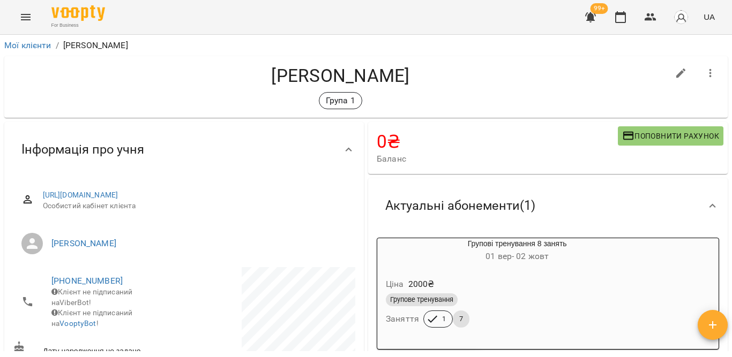
click at [618, 280] on div "Ціна 2000 ₴" at bounding box center [517, 284] width 267 height 19
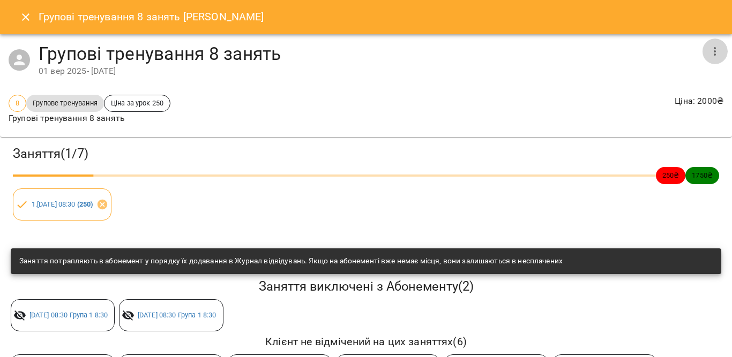
click at [708, 48] on icon "button" at bounding box center [714, 51] width 13 height 13
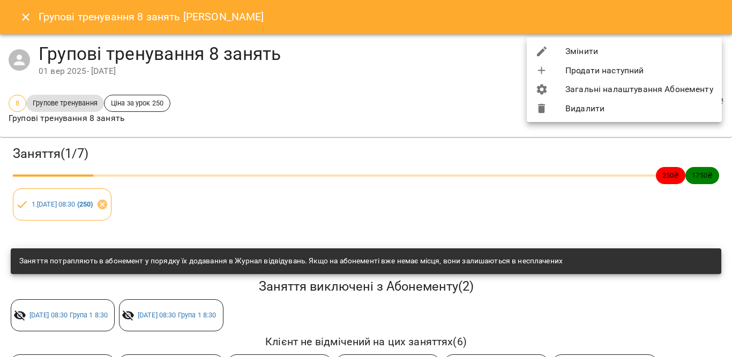
click at [628, 48] on li "Змінити" at bounding box center [624, 51] width 195 height 19
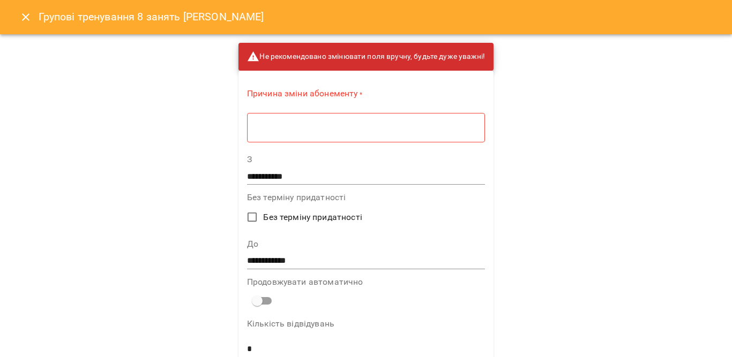
click at [401, 139] on div "* ​" at bounding box center [366, 128] width 238 height 30
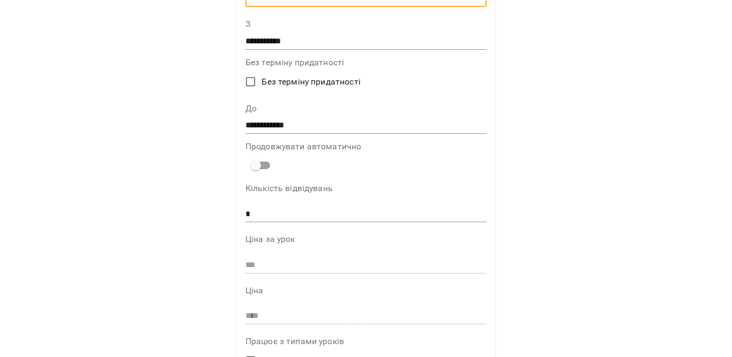
scroll to position [161, 0]
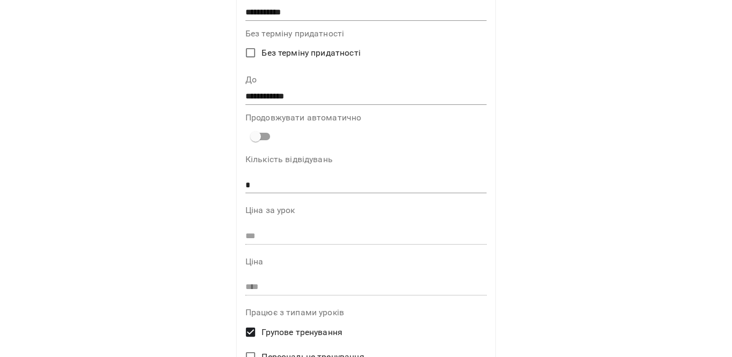
type textarea "*"
click at [288, 94] on input "**********" at bounding box center [365, 96] width 241 height 17
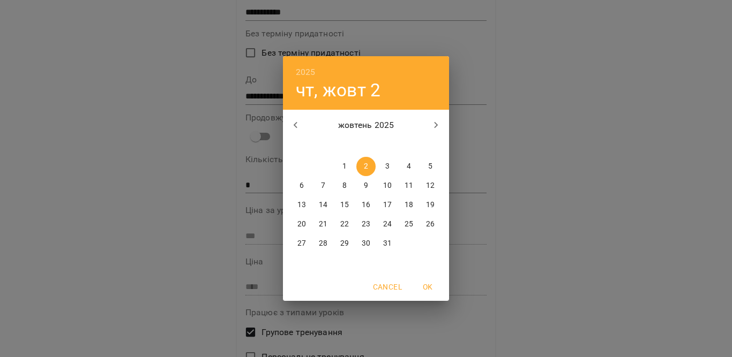
click at [427, 203] on p "19" at bounding box center [430, 205] width 9 height 11
type input "**********"
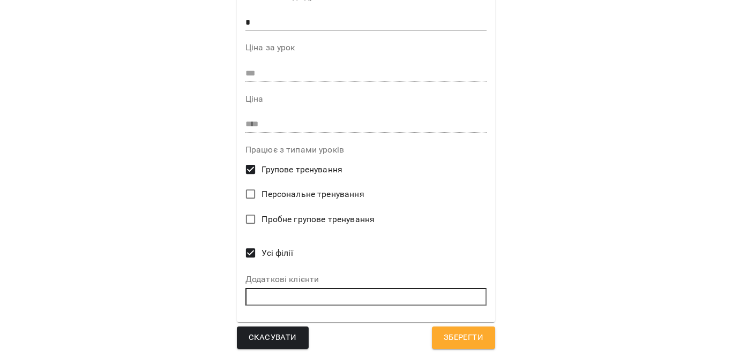
scroll to position [324, 0]
click at [449, 329] on button "Зберегти" at bounding box center [463, 337] width 63 height 23
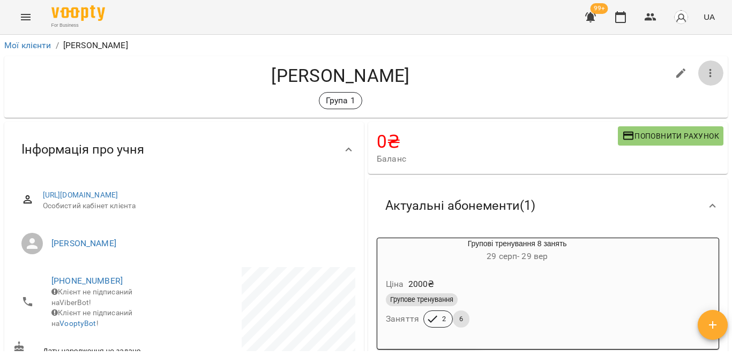
click at [704, 68] on icon "button" at bounding box center [710, 73] width 13 height 13
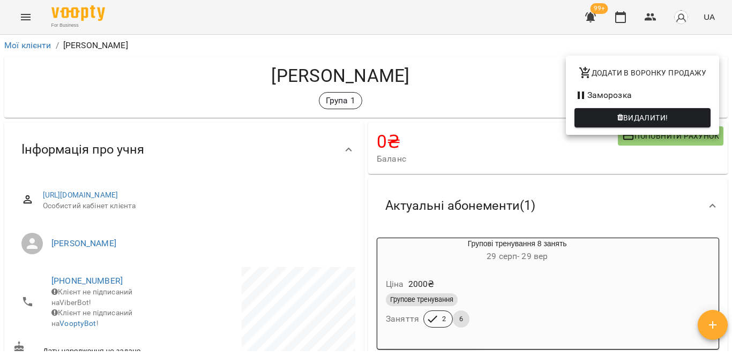
click at [622, 260] on div at bounding box center [366, 178] width 732 height 357
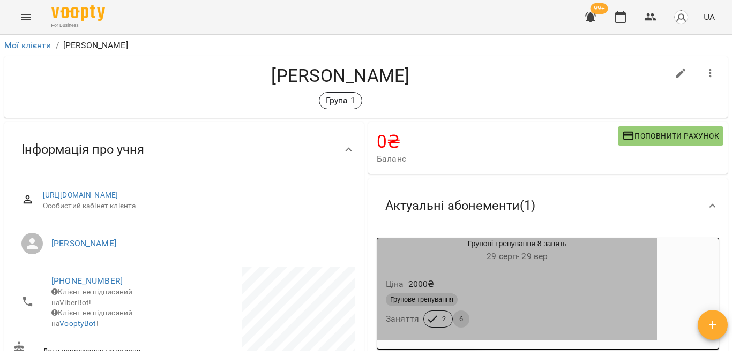
click at [622, 260] on h6 "[DATE] - [DATE]" at bounding box center [517, 256] width 280 height 15
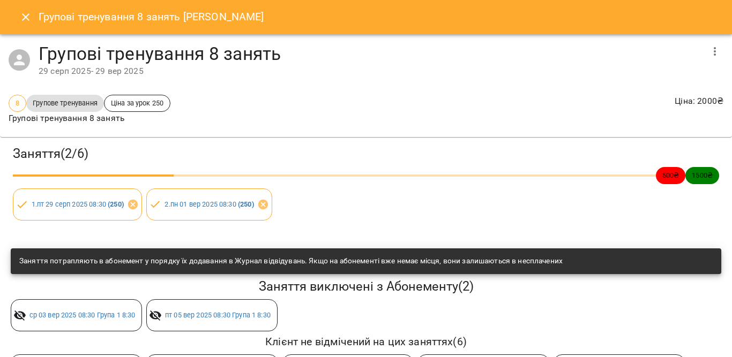
click at [708, 52] on icon "button" at bounding box center [714, 51] width 13 height 13
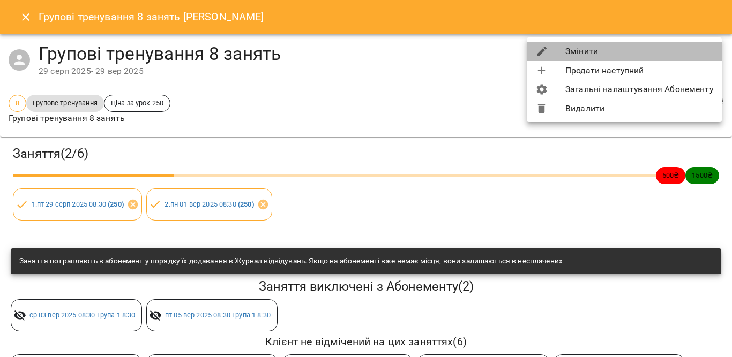
click at [669, 53] on li "Змінити" at bounding box center [624, 51] width 195 height 19
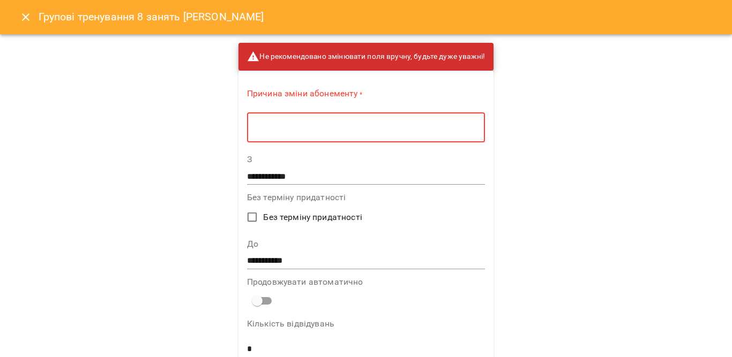
click at [360, 123] on textarea at bounding box center [366, 128] width 223 height 10
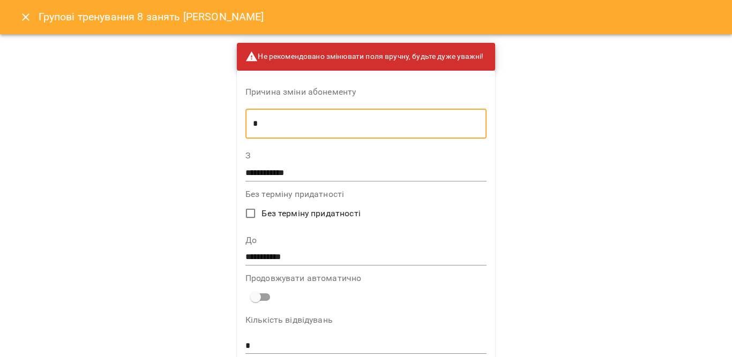
type textarea "*"
click at [301, 250] on input "**********" at bounding box center [365, 257] width 241 height 17
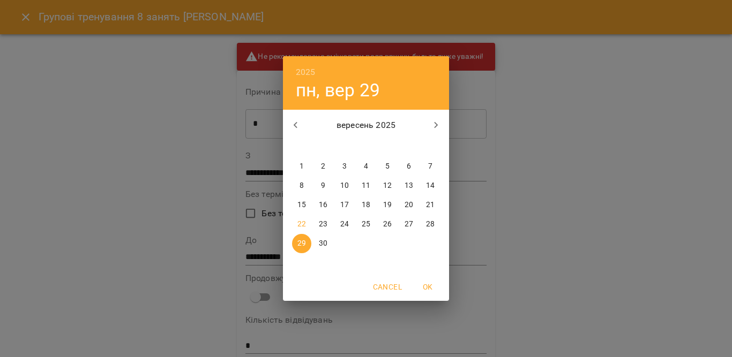
click at [435, 128] on icon "button" at bounding box center [437, 125] width 4 height 6
click at [435, 182] on p "12" at bounding box center [430, 186] width 9 height 11
type input "**********"
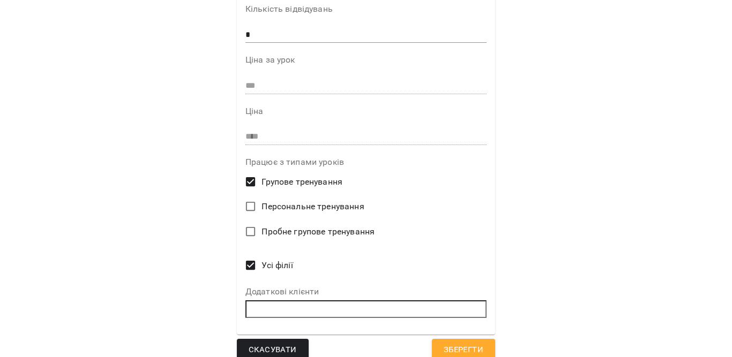
scroll to position [324, 0]
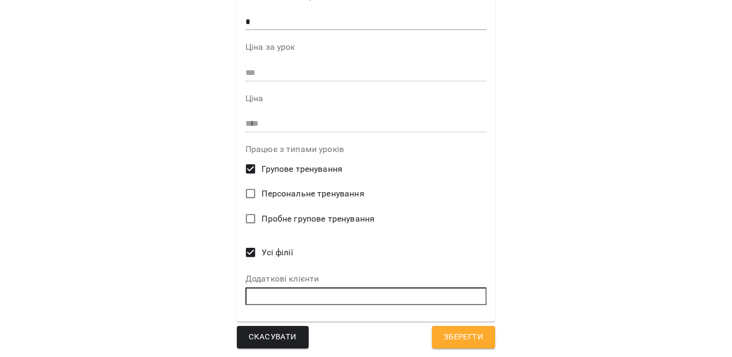
click at [456, 331] on span "Зберегти" at bounding box center [464, 338] width 40 height 14
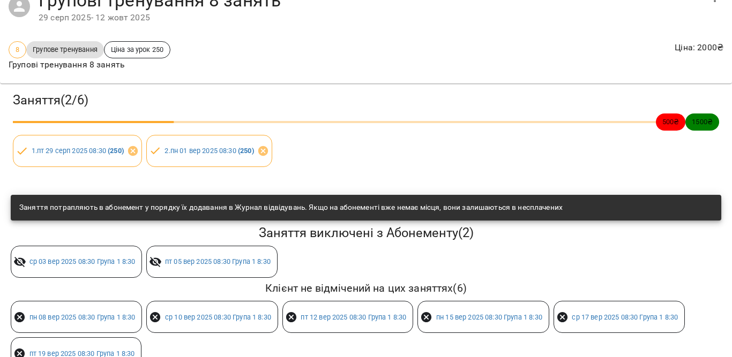
scroll to position [0, 0]
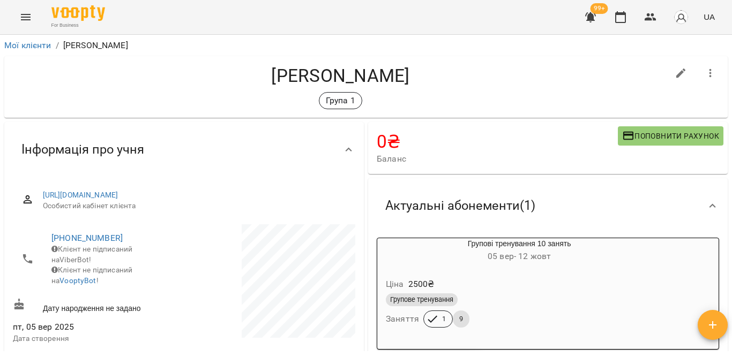
click at [705, 71] on icon "button" at bounding box center [710, 73] width 13 height 13
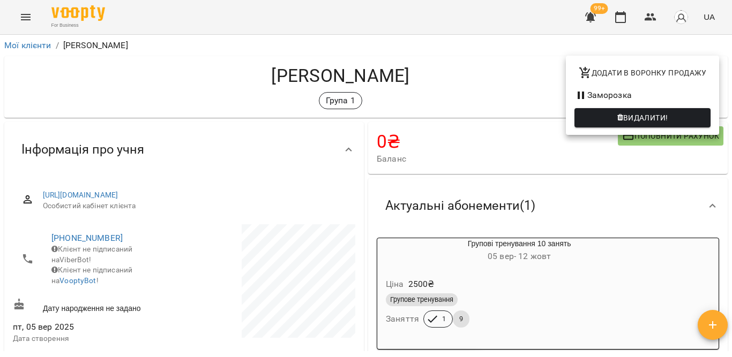
click at [603, 281] on div at bounding box center [366, 178] width 732 height 357
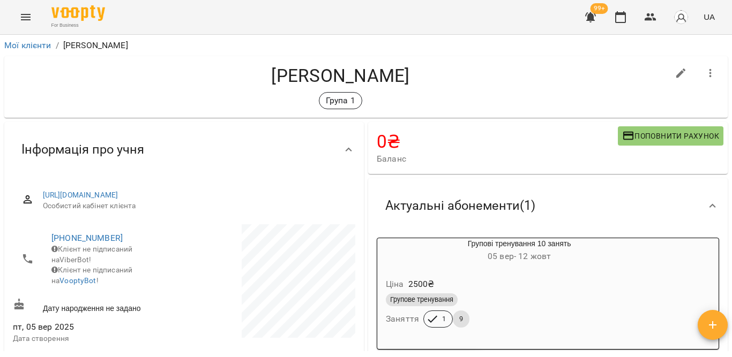
click at [603, 281] on div "Ціна 2500 ₴" at bounding box center [519, 284] width 271 height 19
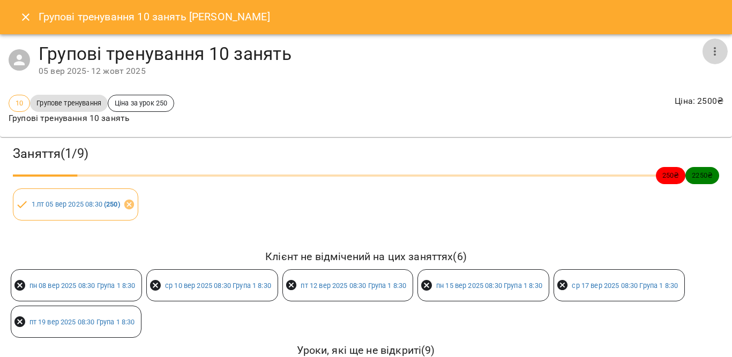
click at [708, 47] on icon "button" at bounding box center [714, 51] width 13 height 13
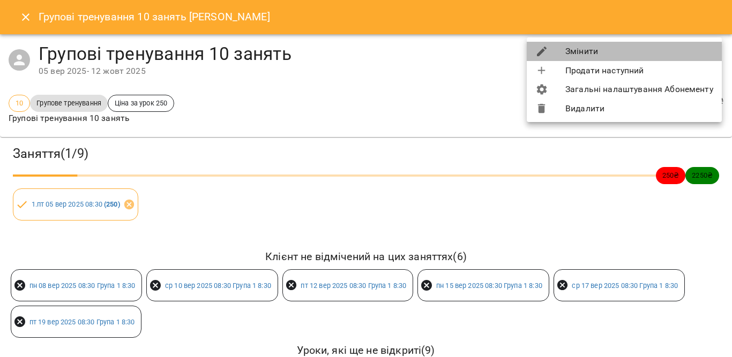
click at [620, 52] on li "Змінити" at bounding box center [624, 51] width 195 height 19
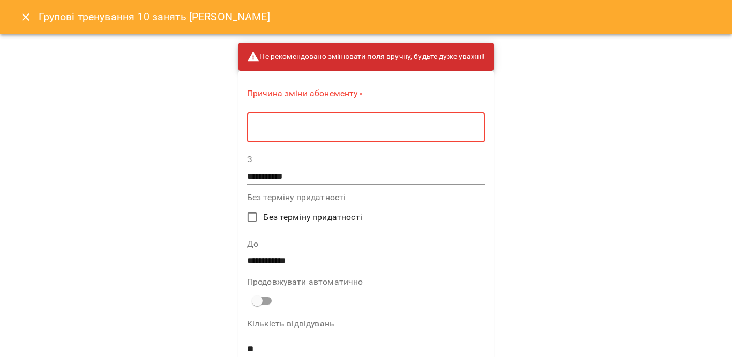
click at [426, 131] on textarea at bounding box center [366, 128] width 223 height 10
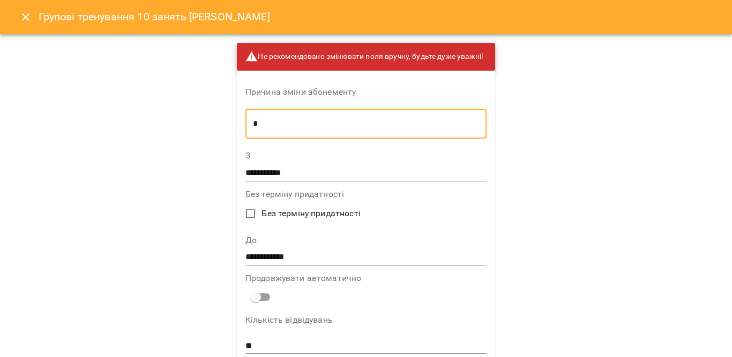
type textarea "*"
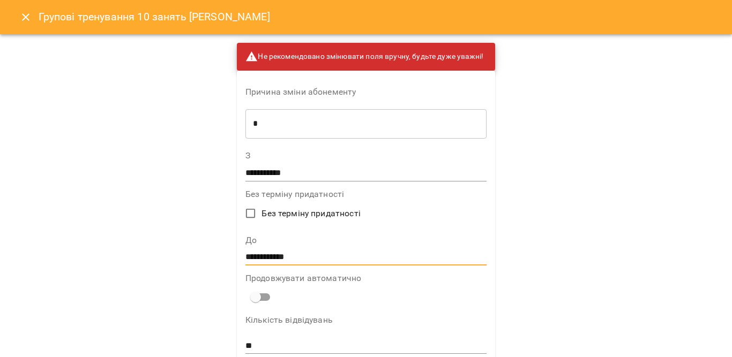
click at [273, 255] on input "**********" at bounding box center [365, 257] width 241 height 17
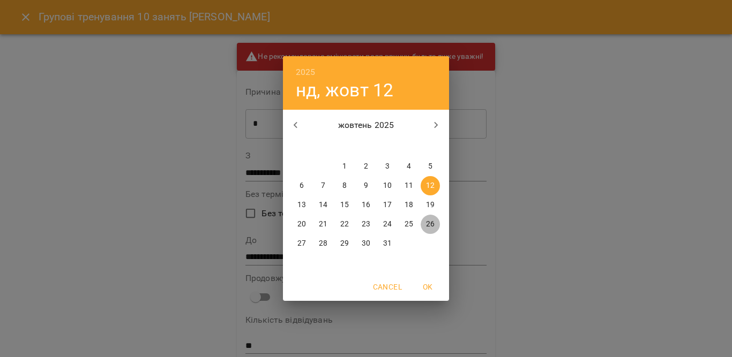
click at [434, 225] on p "26" at bounding box center [430, 224] width 9 height 11
type input "**********"
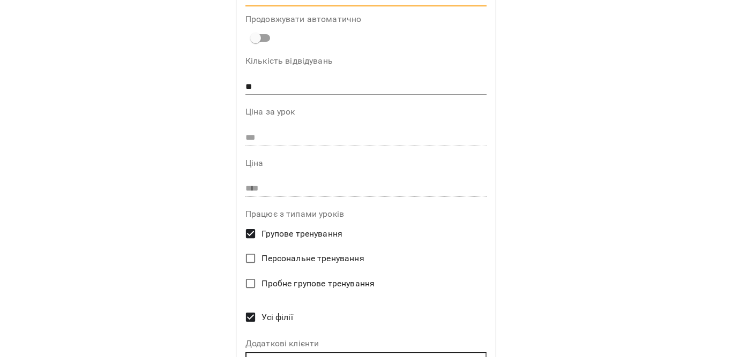
scroll to position [322, 0]
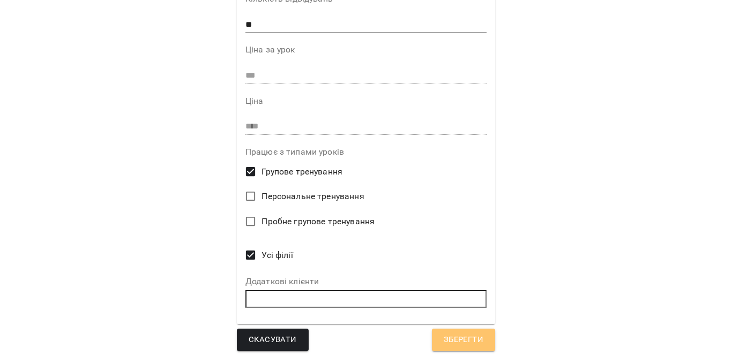
click at [457, 347] on span "Зберегти" at bounding box center [464, 340] width 40 height 14
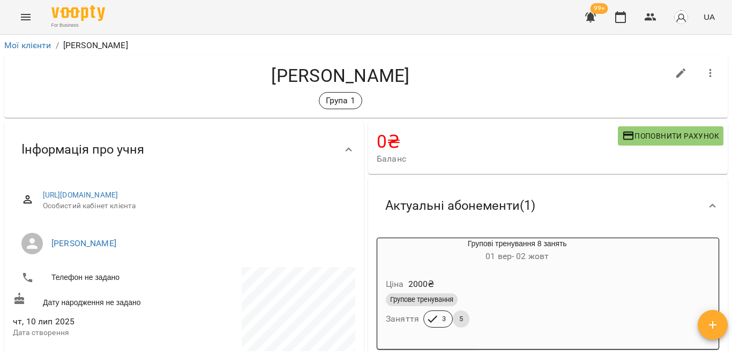
click at [704, 71] on icon "button" at bounding box center [710, 73] width 13 height 13
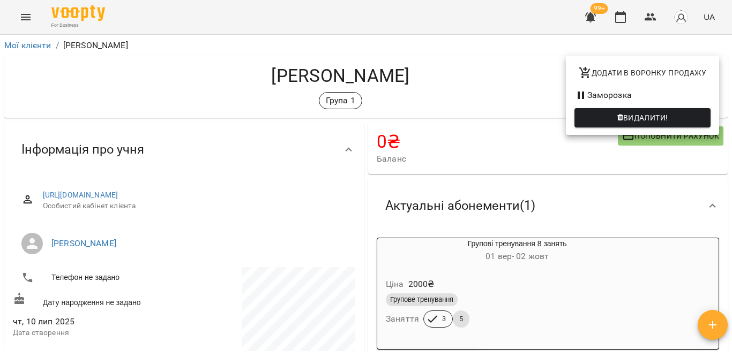
click at [612, 248] on div at bounding box center [366, 178] width 732 height 357
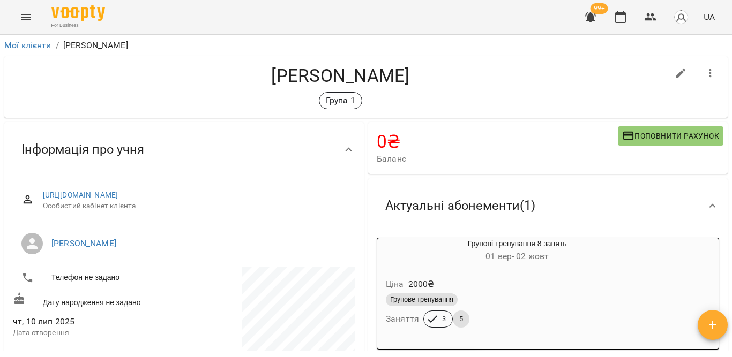
click at [606, 270] on div "Ціна 2000 ₴ Групове тренування Заняття 3 5" at bounding box center [517, 304] width 280 height 73
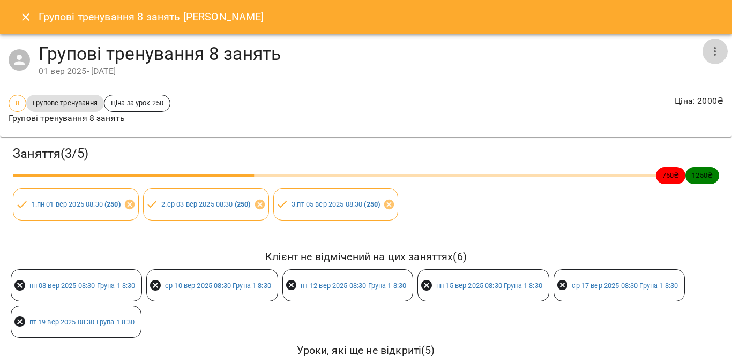
click at [713, 46] on button "button" at bounding box center [715, 52] width 26 height 26
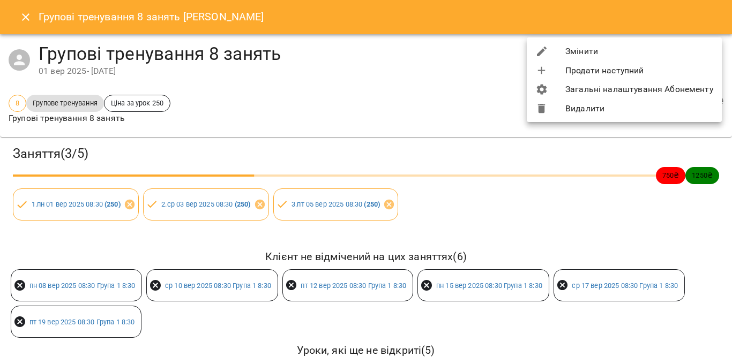
click at [656, 50] on li "Змінити" at bounding box center [624, 51] width 195 height 19
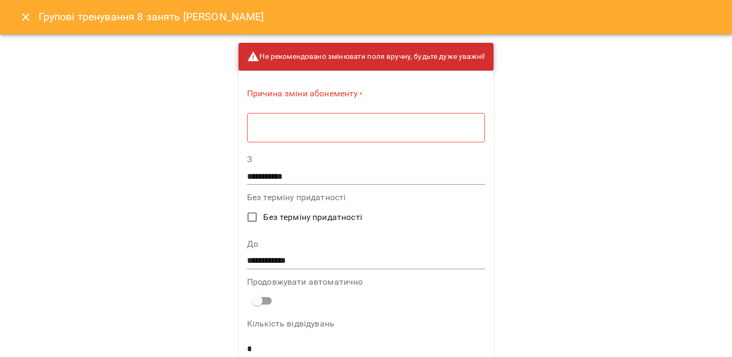
click at [387, 126] on textarea at bounding box center [366, 128] width 223 height 10
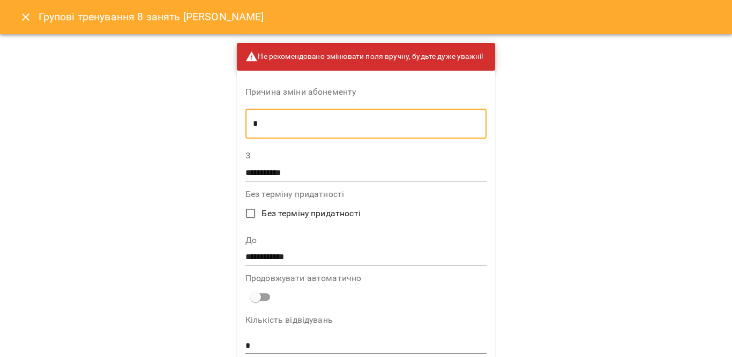
scroll to position [54, 0]
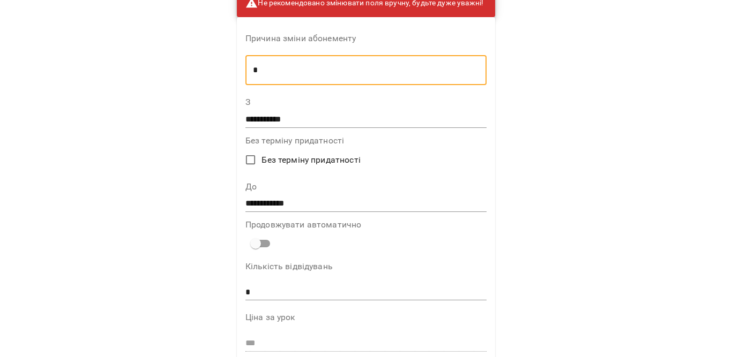
type textarea "*"
click at [359, 197] on input "**********" at bounding box center [365, 204] width 241 height 17
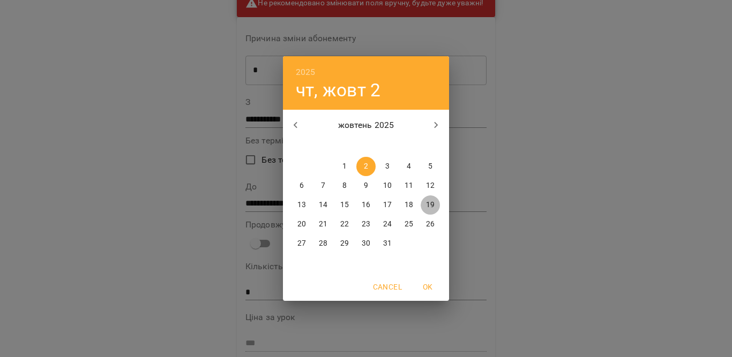
click at [432, 199] on button "19" at bounding box center [430, 205] width 19 height 19
type input "**********"
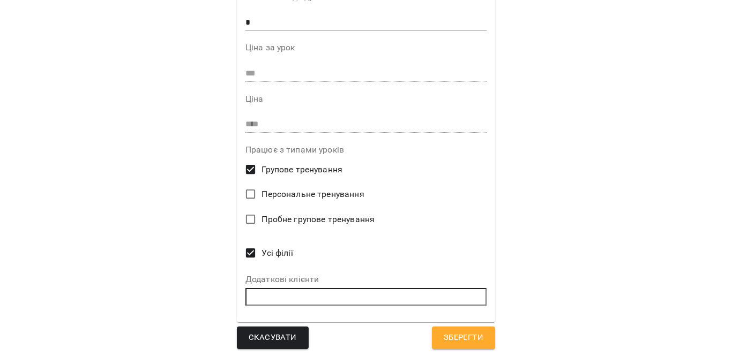
scroll to position [324, 0]
click at [461, 335] on span "Зберегти" at bounding box center [464, 338] width 40 height 14
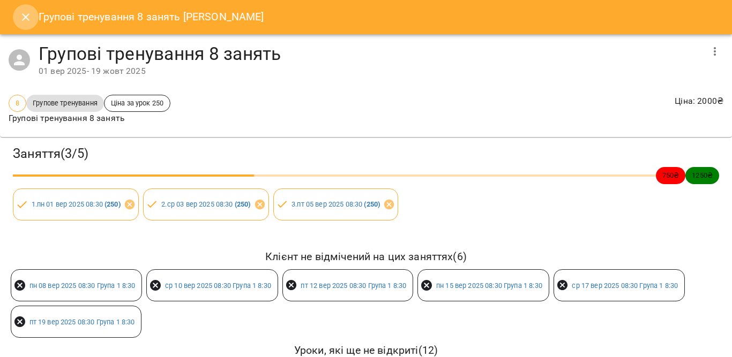
drag, startPoint x: 23, startPoint y: 19, endPoint x: 31, endPoint y: 15, distance: 9.6
click at [22, 19] on icon "Close" at bounding box center [25, 17] width 13 height 13
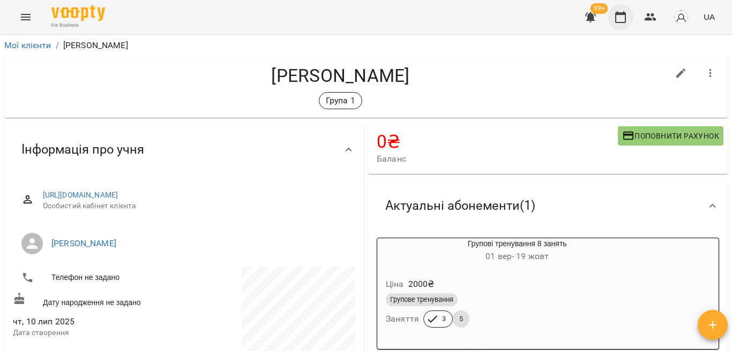
click at [627, 9] on button "button" at bounding box center [621, 17] width 26 height 26
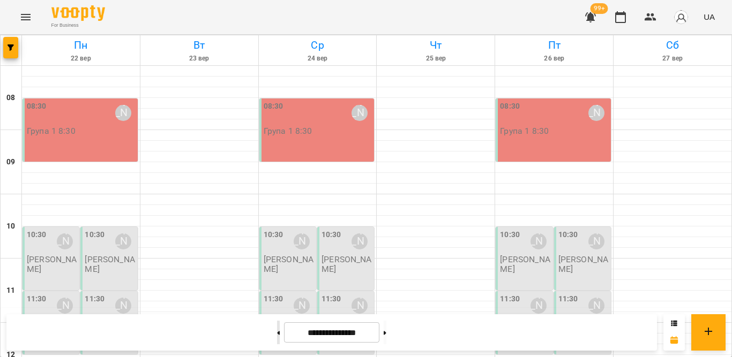
click at [277, 336] on button at bounding box center [278, 333] width 3 height 24
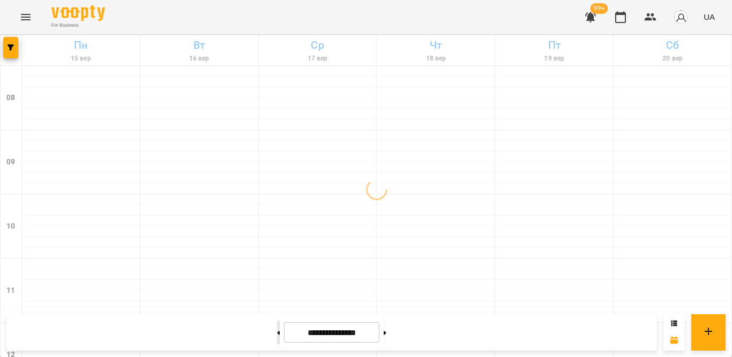
click at [277, 336] on button at bounding box center [278, 333] width 3 height 24
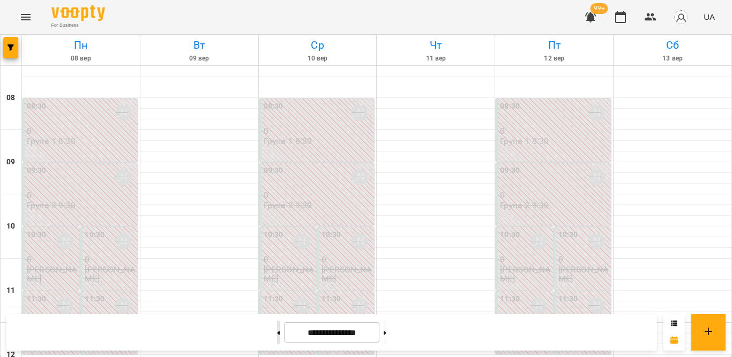
click at [277, 336] on button at bounding box center [278, 333] width 3 height 24
type input "**********"
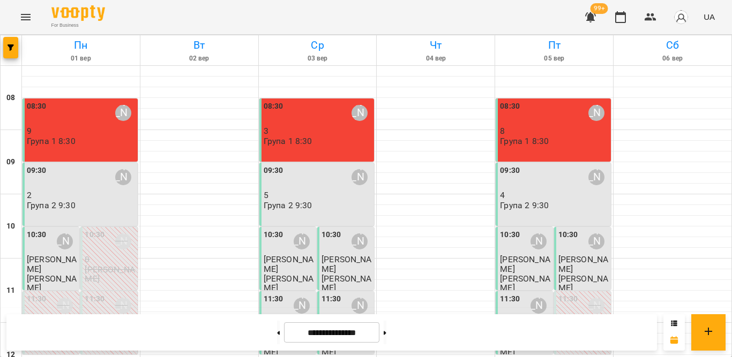
scroll to position [214, 0]
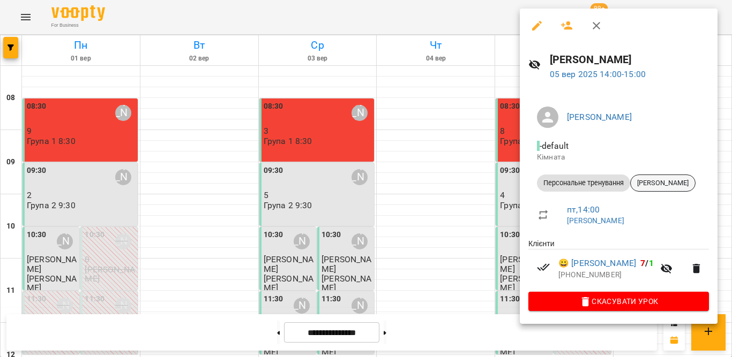
click at [652, 183] on span "Світлана Перчиць" at bounding box center [663, 183] width 64 height 10
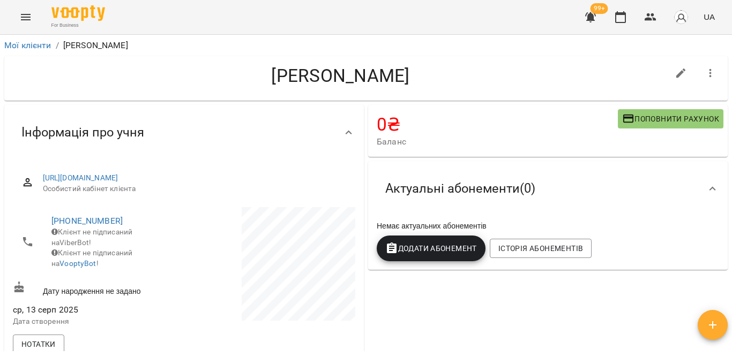
click at [553, 219] on div "Немає актуальних абонементів" at bounding box center [548, 226] width 347 height 15
click at [510, 250] on span "Історія абонементів" at bounding box center [540, 248] width 85 height 13
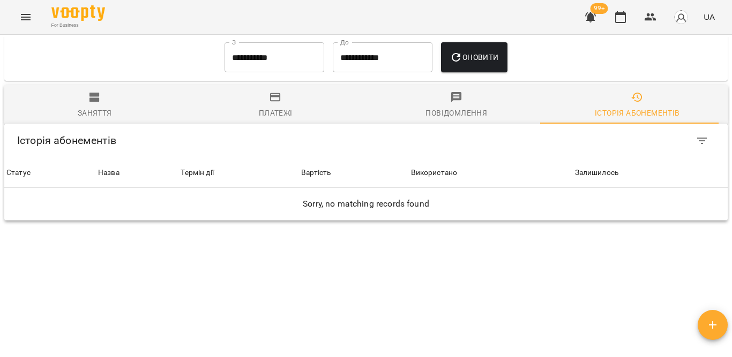
scroll to position [661, 0]
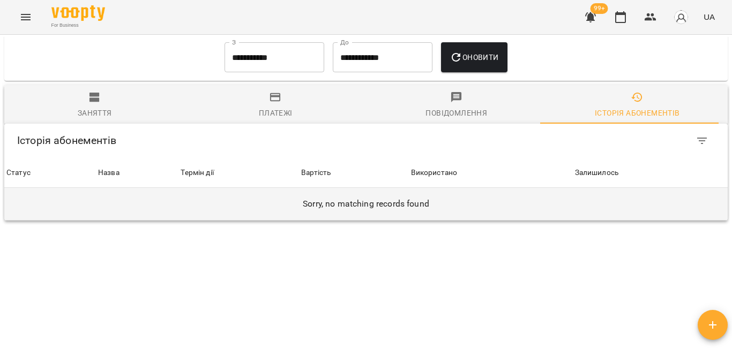
click at [455, 188] on td "Sorry, no matching records found" at bounding box center [365, 204] width 723 height 32
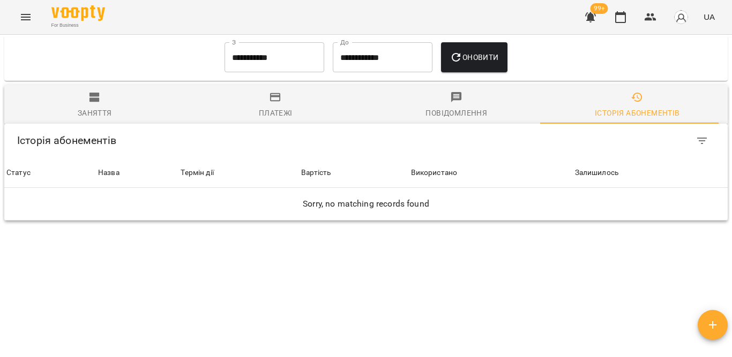
click at [434, 167] on div "Використано" at bounding box center [434, 173] width 47 height 13
click at [284, 167] on div "Вартість" at bounding box center [298, 173] width 29 height 13
drag, startPoint x: 174, startPoint y: 142, endPoint x: 170, endPoint y: 134, distance: 8.9
click at [173, 167] on div "Термін дії" at bounding box center [224, 173] width 109 height 13
click at [95, 167] on div "Назва" at bounding box center [103, 173] width 21 height 13
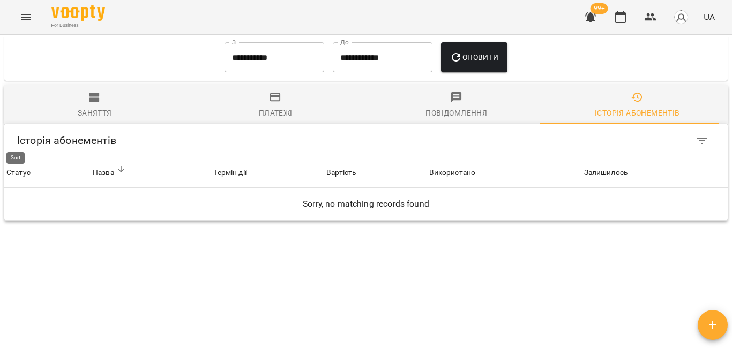
click at [19, 167] on div "Статус" at bounding box center [18, 173] width 24 height 13
click at [594, 167] on div "Залишилось" at bounding box center [605, 173] width 43 height 13
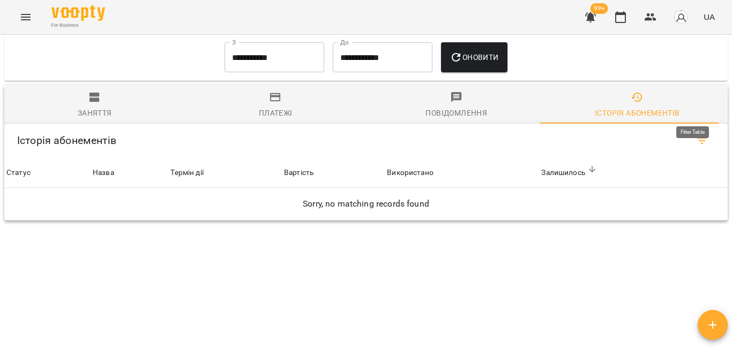
click at [697, 138] on icon "Filter Table" at bounding box center [702, 141] width 10 height 6
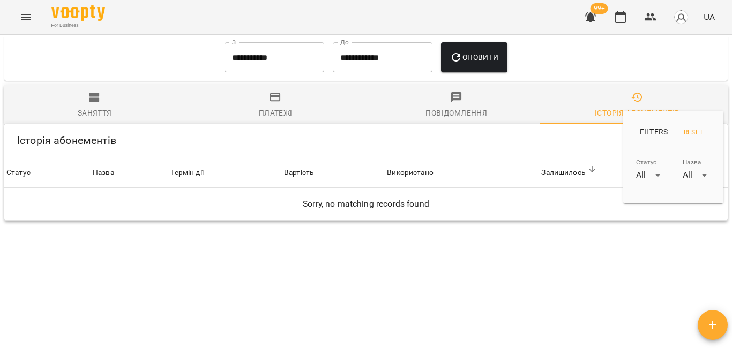
click at [465, 77] on div at bounding box center [366, 178] width 732 height 357
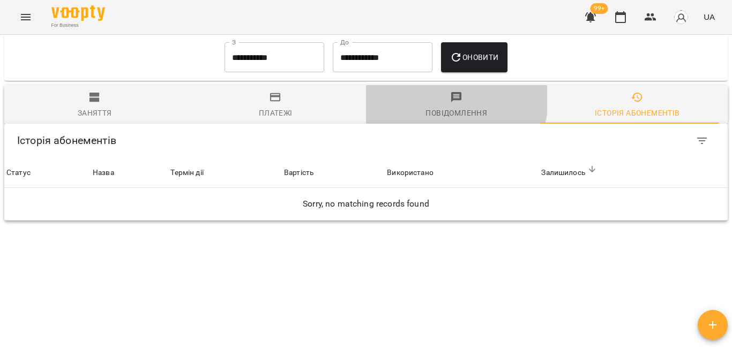
click at [443, 91] on span "Повідомлення" at bounding box center [456, 105] width 168 height 29
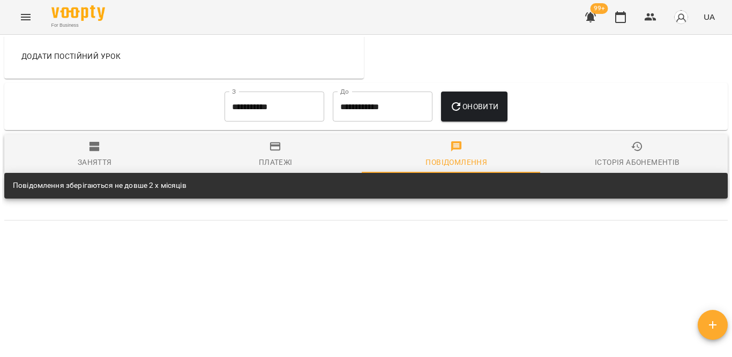
click at [273, 89] on div "**********" at bounding box center [274, 106] width 108 height 39
click at [275, 140] on icon "button" at bounding box center [275, 146] width 13 height 13
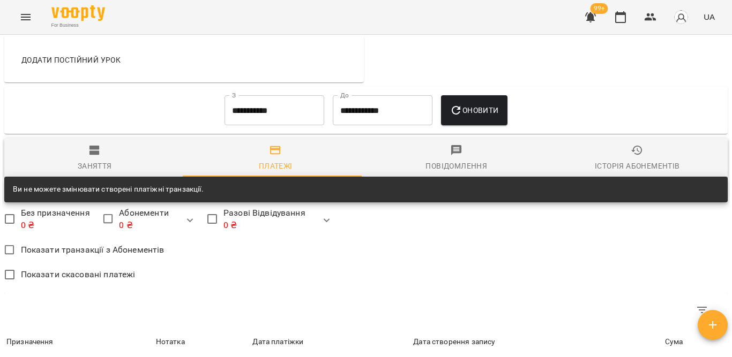
scroll to position [612, 0]
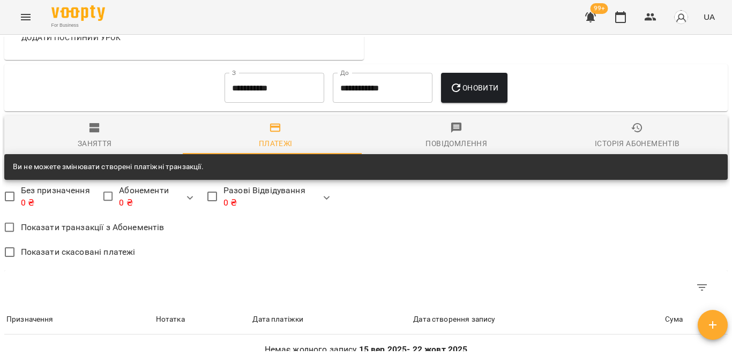
click at [89, 137] on div "Заняття" at bounding box center [95, 143] width 34 height 13
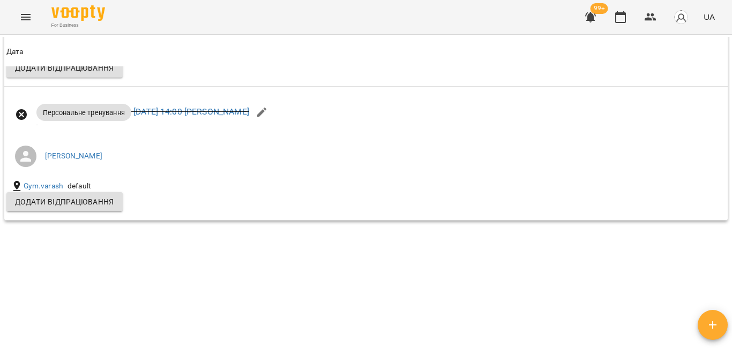
scroll to position [1031, 0]
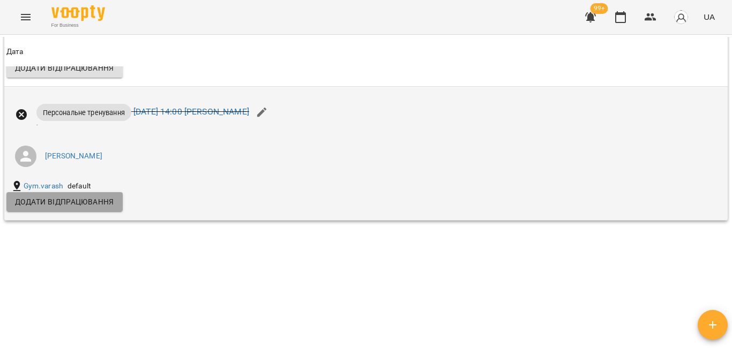
click at [99, 196] on span "Додати відпрацювання" at bounding box center [64, 202] width 99 height 13
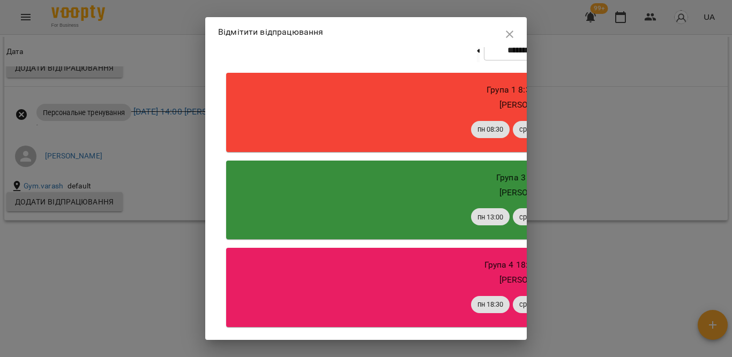
scroll to position [0, 0]
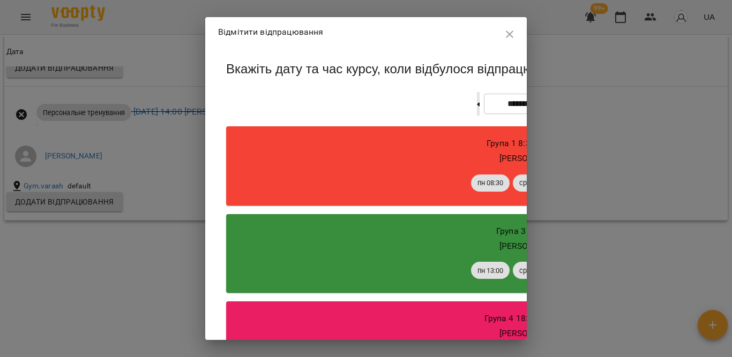
click at [477, 116] on button at bounding box center [478, 104] width 3 height 24
type input "**********"
click at [584, 116] on button at bounding box center [585, 104] width 3 height 24
type input "**********"
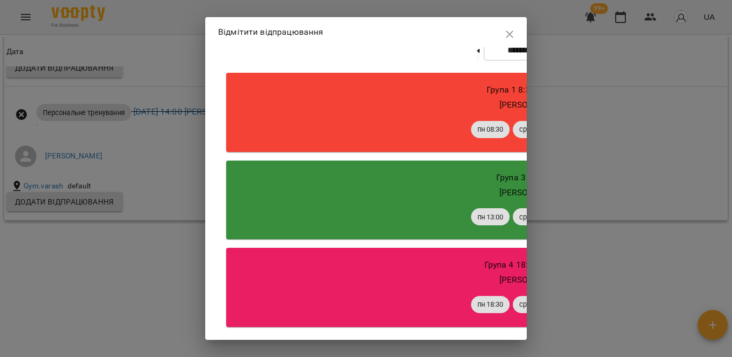
scroll to position [70, 0]
click at [503, 36] on icon "button" at bounding box center [509, 34] width 13 height 13
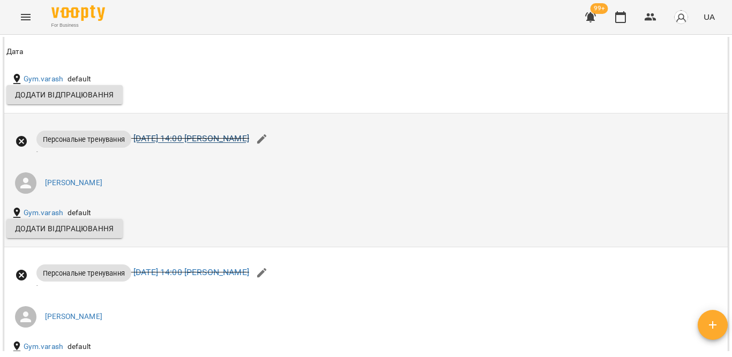
scroll to position [817, 0]
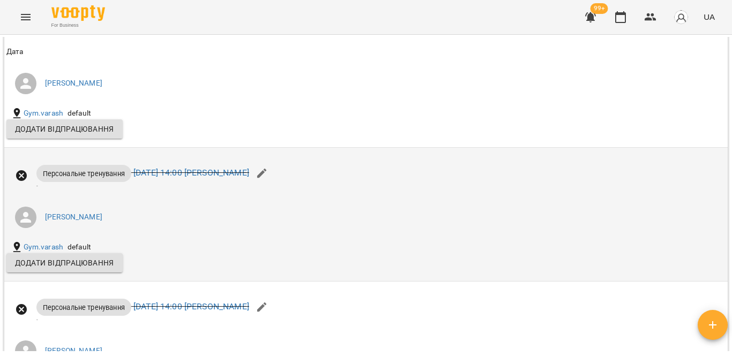
click at [77, 257] on span "Додати відпрацювання" at bounding box center [64, 263] width 99 height 13
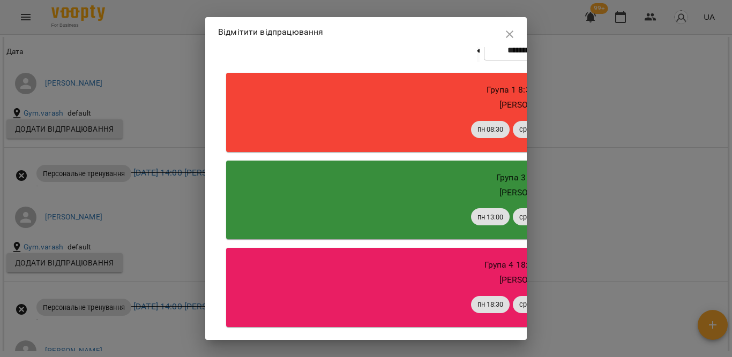
scroll to position [0, 0]
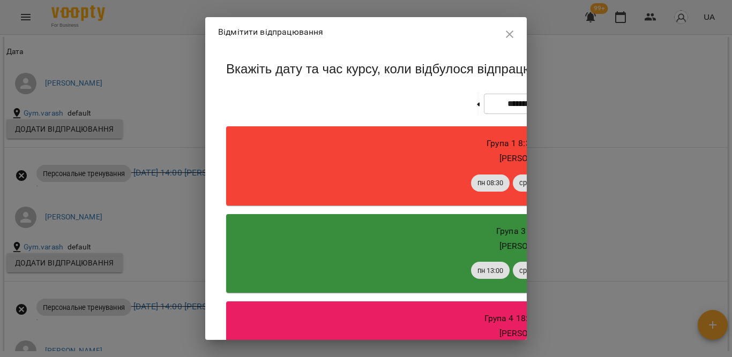
click at [584, 116] on button at bounding box center [585, 104] width 3 height 24
type input "**********"
click at [506, 34] on icon "button" at bounding box center [509, 34] width 13 height 13
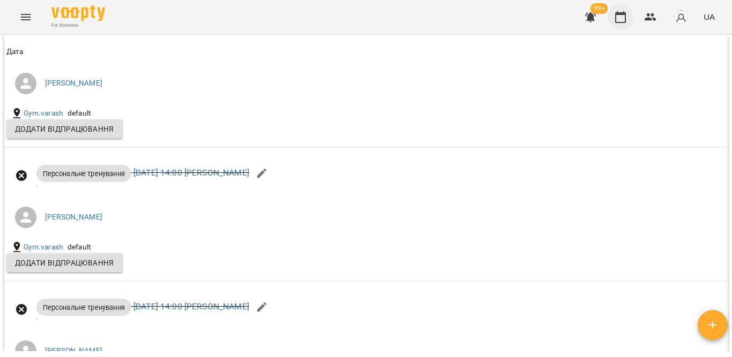
click at [613, 21] on button "button" at bounding box center [621, 17] width 26 height 26
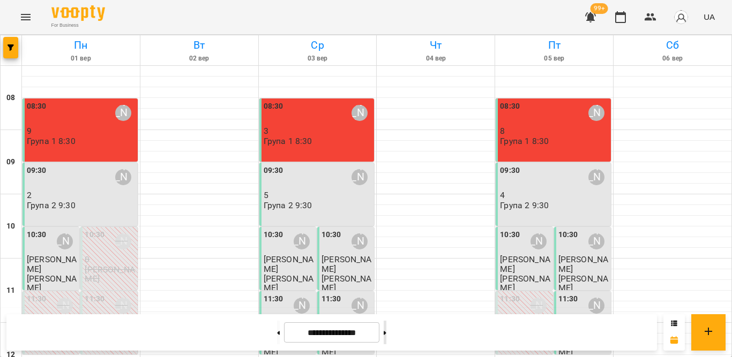
click at [386, 335] on button at bounding box center [385, 333] width 3 height 24
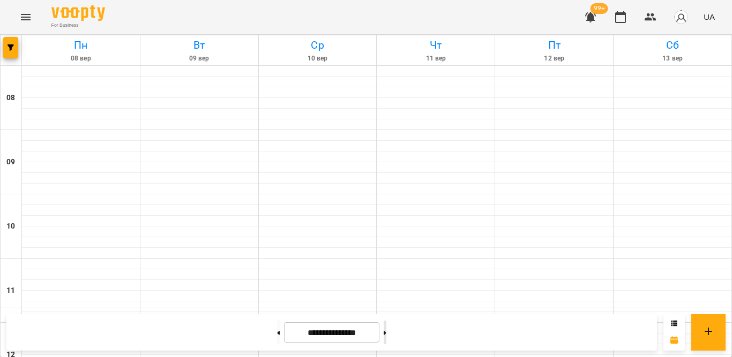
click at [386, 335] on button at bounding box center [385, 333] width 3 height 24
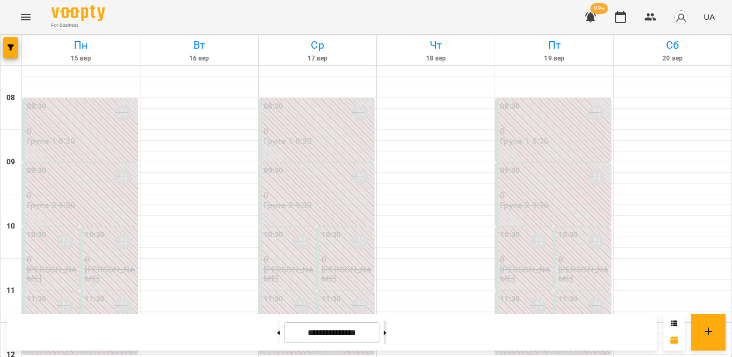
click at [386, 337] on button at bounding box center [385, 333] width 3 height 24
type input "**********"
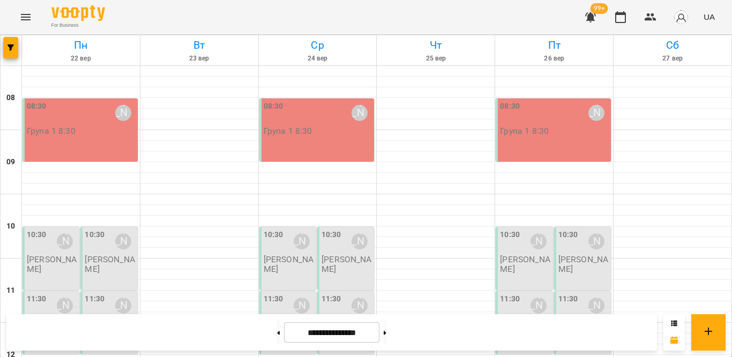
click at [64, 118] on div "08:30 Тетяна Орешко-Кушнір" at bounding box center [81, 113] width 109 height 25
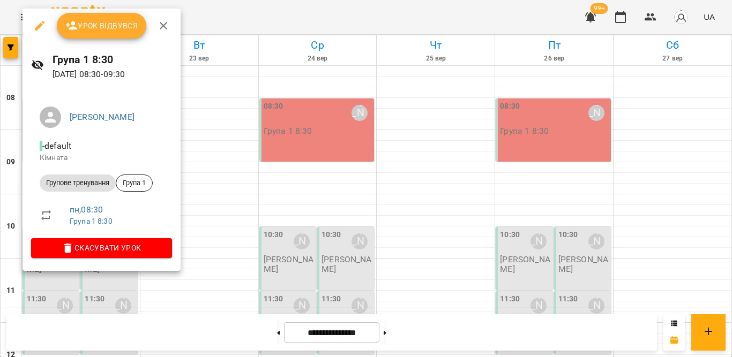
click at [110, 31] on span "Урок відбувся" at bounding box center [101, 25] width 73 height 13
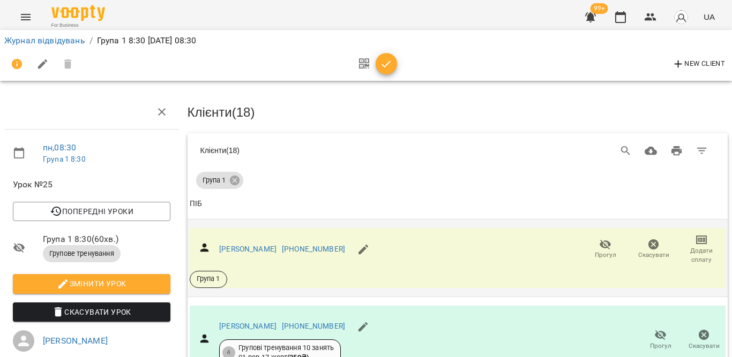
click at [600, 244] on icon "button" at bounding box center [606, 245] width 12 height 10
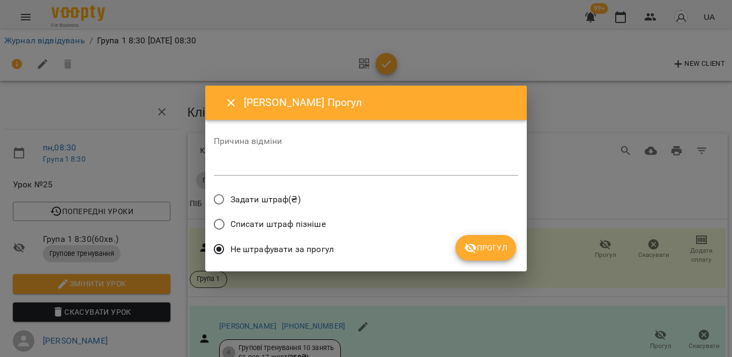
click at [476, 248] on icon "submit" at bounding box center [470, 248] width 13 height 13
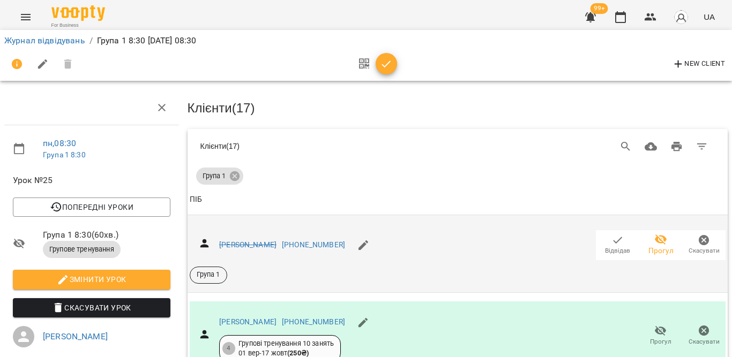
scroll to position [429, 0]
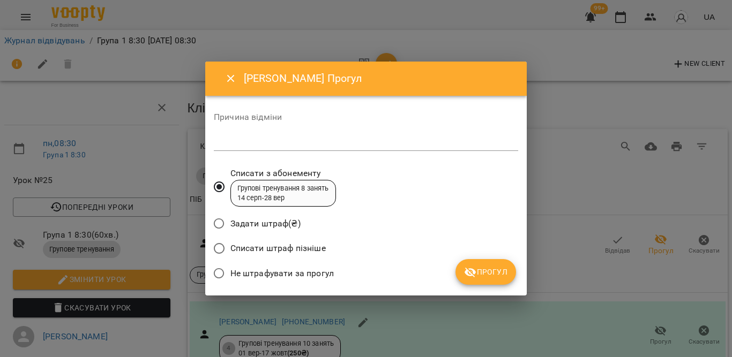
click at [328, 272] on span "Не штрафувати за прогул" at bounding box center [281, 273] width 103 height 13
click at [482, 268] on span "Прогул" at bounding box center [485, 272] width 43 height 13
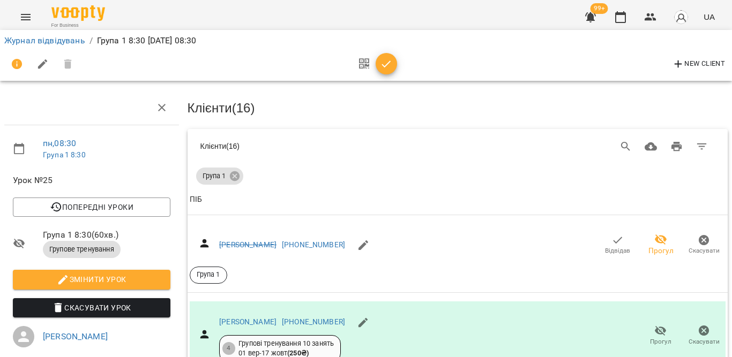
scroll to position [643, 0]
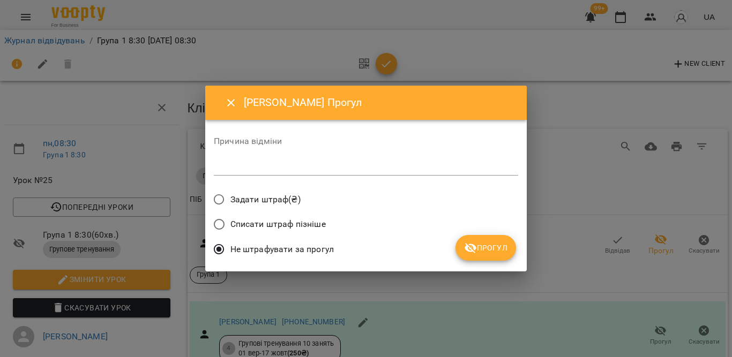
click at [498, 242] on span "Прогул" at bounding box center [485, 248] width 43 height 13
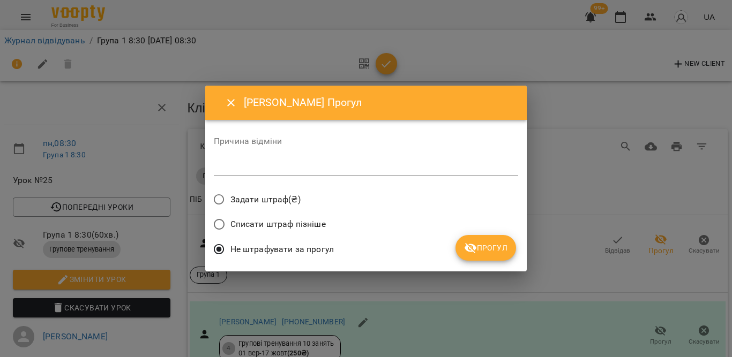
click at [476, 250] on icon "submit" at bounding box center [470, 248] width 13 height 13
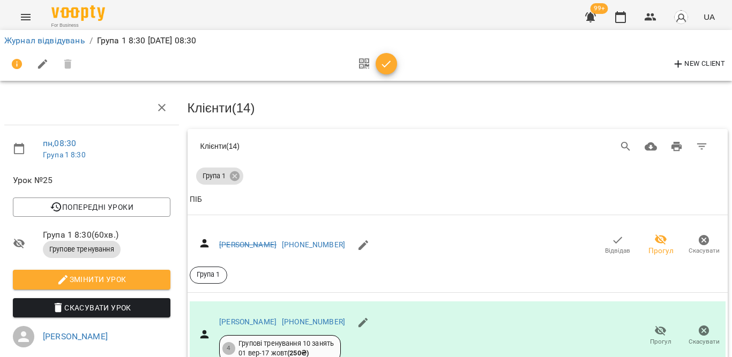
scroll to position [1125, 0]
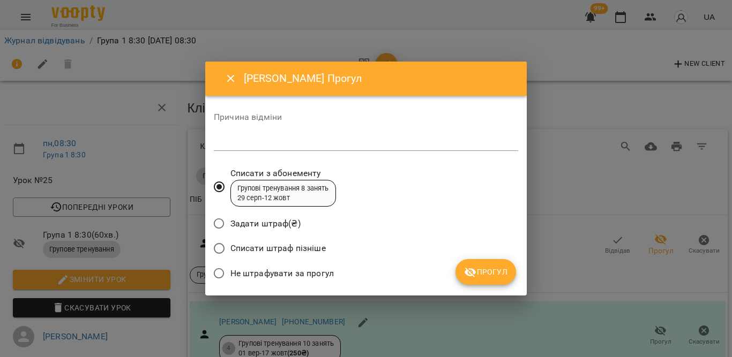
click at [318, 268] on span "Не штрафувати за прогул" at bounding box center [281, 273] width 103 height 13
click at [468, 272] on icon "submit" at bounding box center [471, 273] width 12 height 10
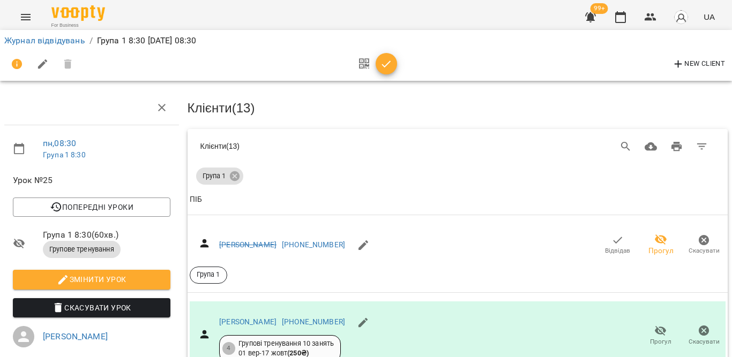
scroll to position [1623, 0]
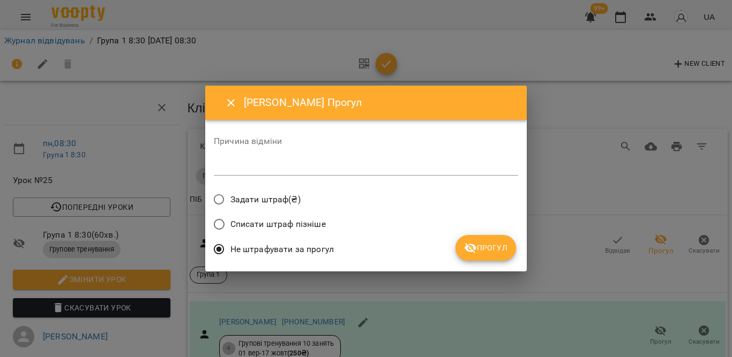
click at [482, 255] on span "Прогул" at bounding box center [485, 248] width 43 height 13
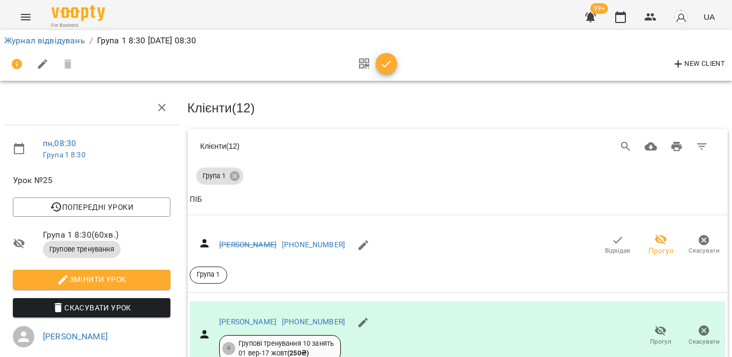
click at [386, 65] on icon "button" at bounding box center [386, 64] width 9 height 7
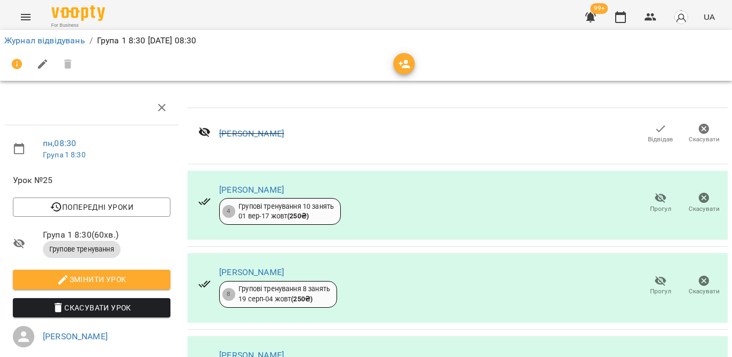
scroll to position [1103, 0]
click at [615, 20] on icon "button" at bounding box center [620, 17] width 13 height 13
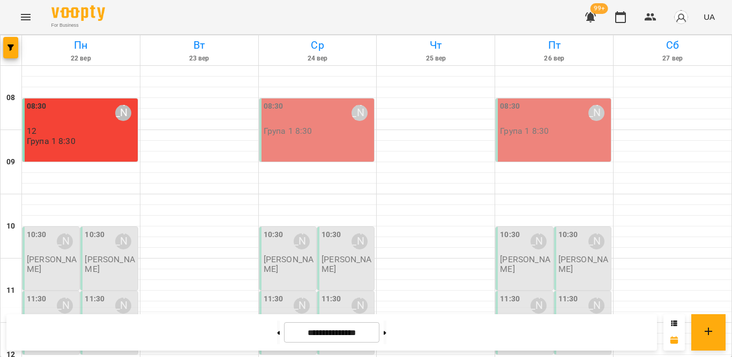
scroll to position [214, 0]
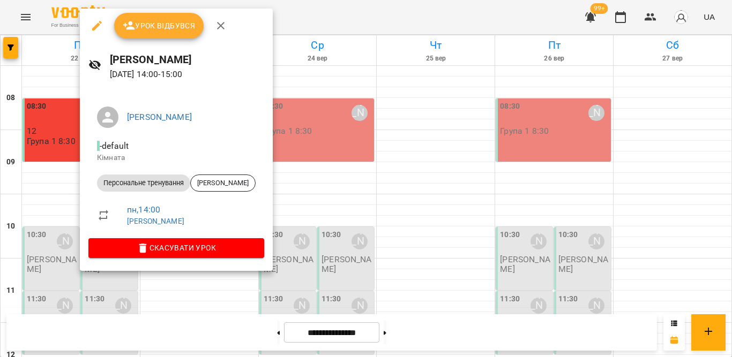
click at [164, 25] on span "Урок відбувся" at bounding box center [159, 25] width 73 height 13
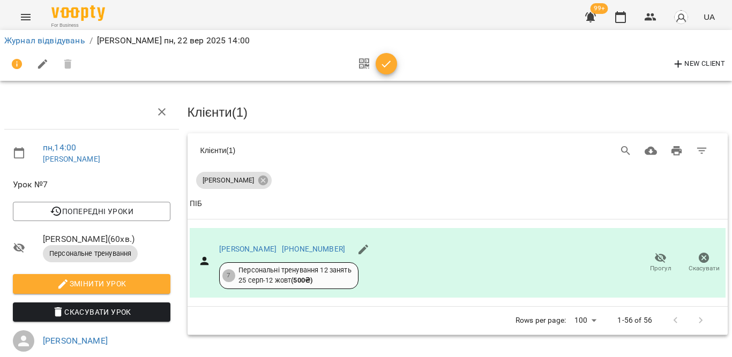
click at [380, 65] on icon "button" at bounding box center [386, 64] width 13 height 13
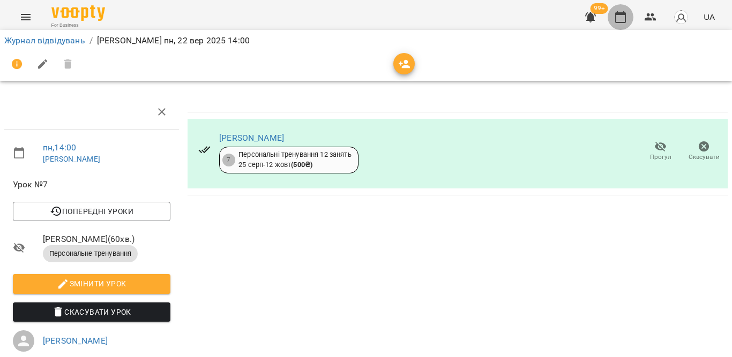
click at [618, 18] on icon "button" at bounding box center [620, 17] width 13 height 13
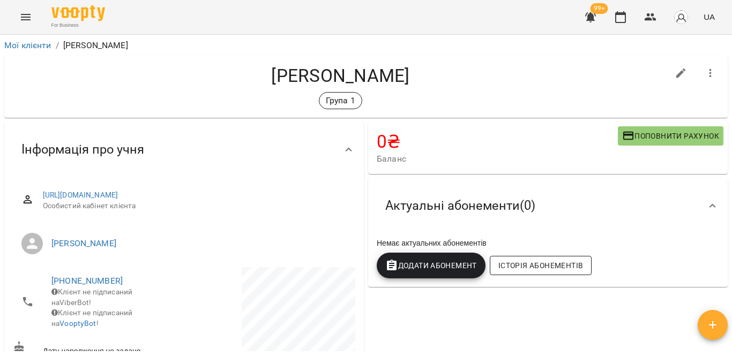
click at [542, 263] on span "Історія абонементів" at bounding box center [540, 265] width 85 height 13
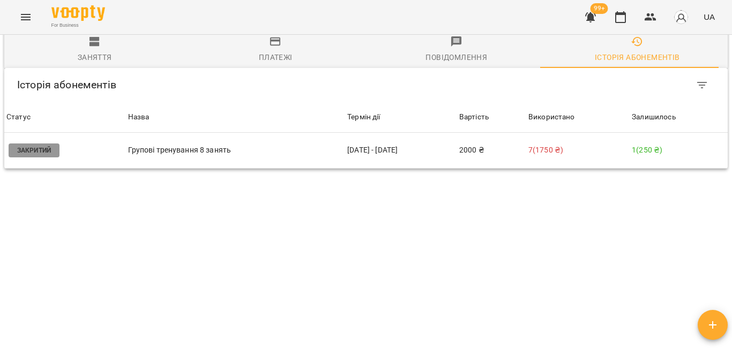
scroll to position [803, 0]
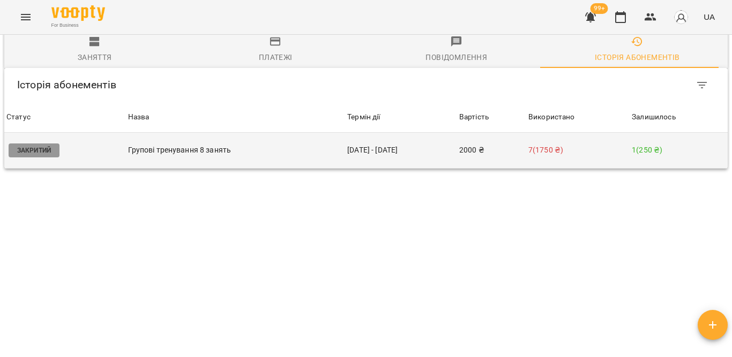
click at [494, 133] on td "2000 ₴" at bounding box center [491, 151] width 69 height 36
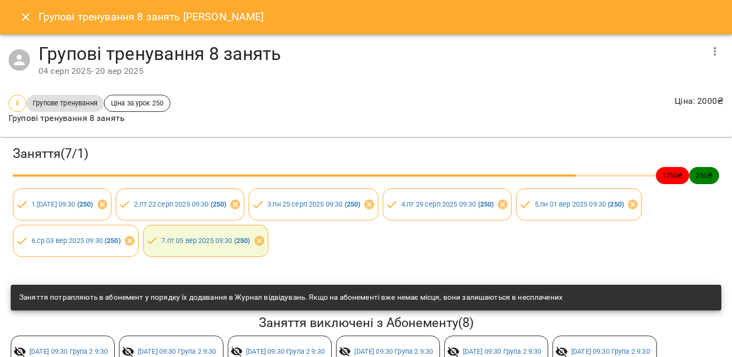
click at [708, 49] on icon "button" at bounding box center [714, 51] width 13 height 13
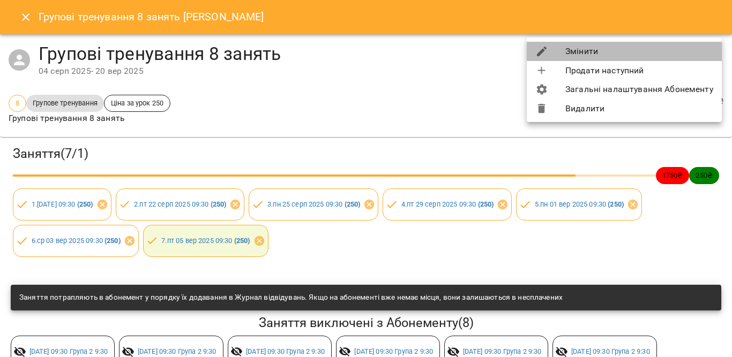
click at [596, 49] on li "Змінити" at bounding box center [624, 51] width 195 height 19
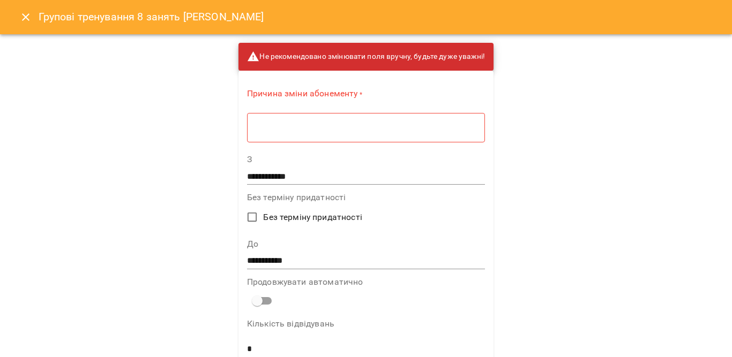
click at [420, 121] on div "* ​" at bounding box center [366, 128] width 238 height 30
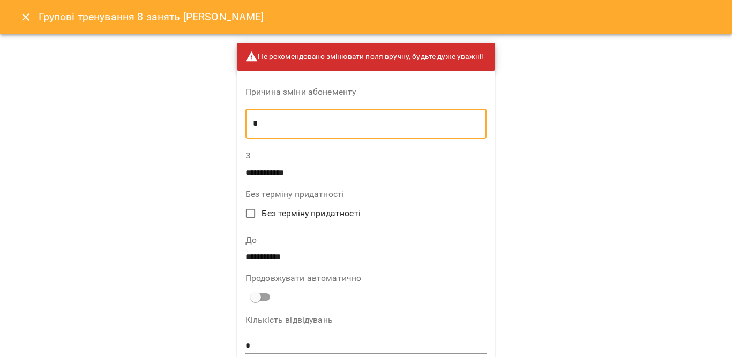
type textarea "*"
click at [339, 252] on input "**********" at bounding box center [365, 257] width 241 height 17
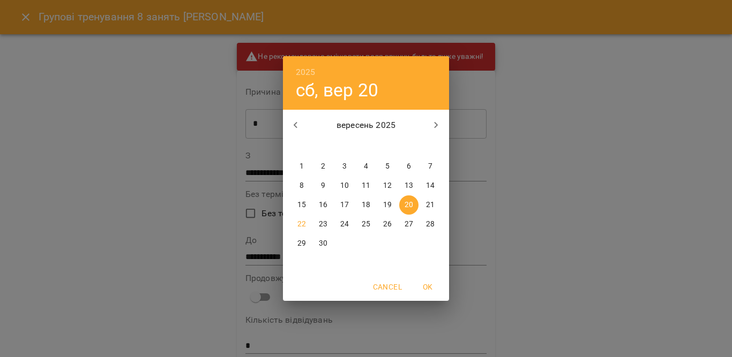
click at [348, 223] on p "24" at bounding box center [344, 224] width 9 height 11
type input "**********"
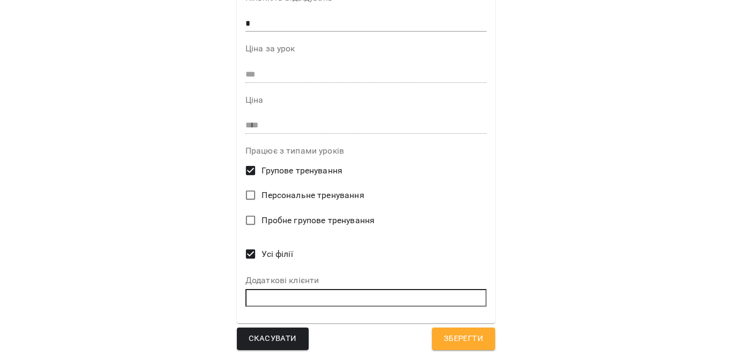
scroll to position [324, 0]
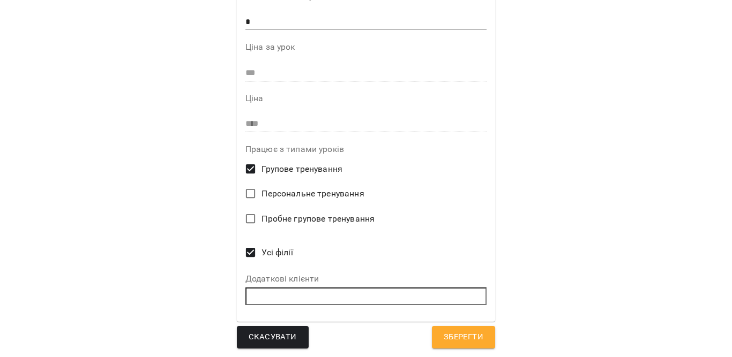
click at [466, 334] on span "Зберегти" at bounding box center [464, 338] width 40 height 14
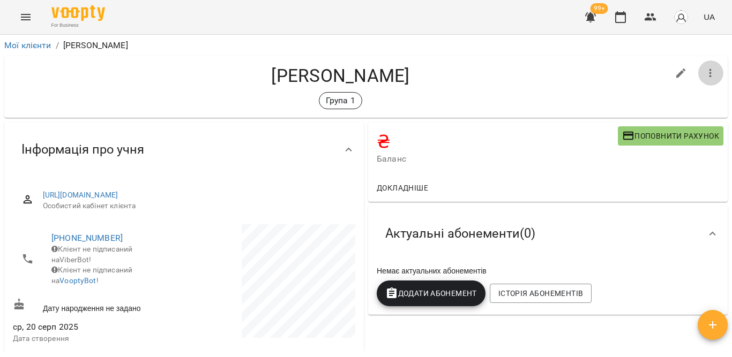
click at [706, 67] on icon "button" at bounding box center [710, 73] width 13 height 13
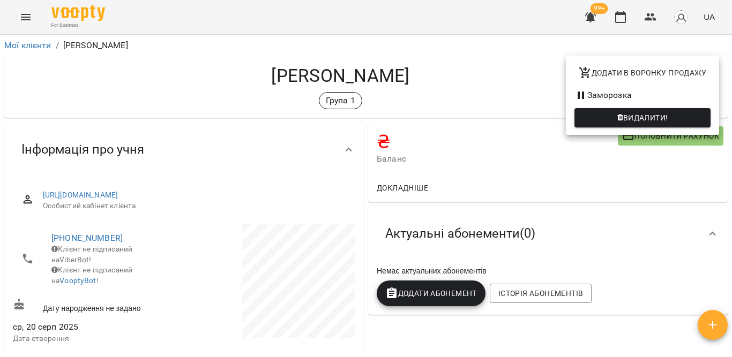
click at [585, 260] on div at bounding box center [366, 178] width 732 height 357
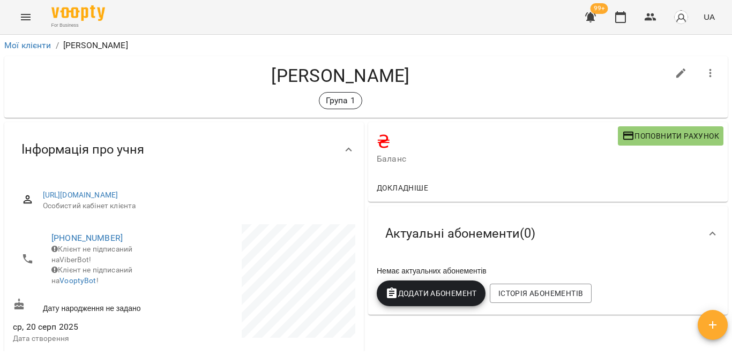
click at [435, 300] on span "Додати Абонемент" at bounding box center [431, 293] width 92 height 13
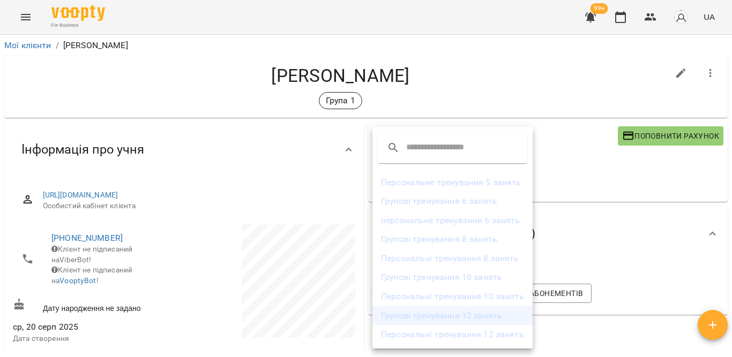
click at [488, 317] on li "Групові тренування 12 занять" at bounding box center [452, 316] width 160 height 19
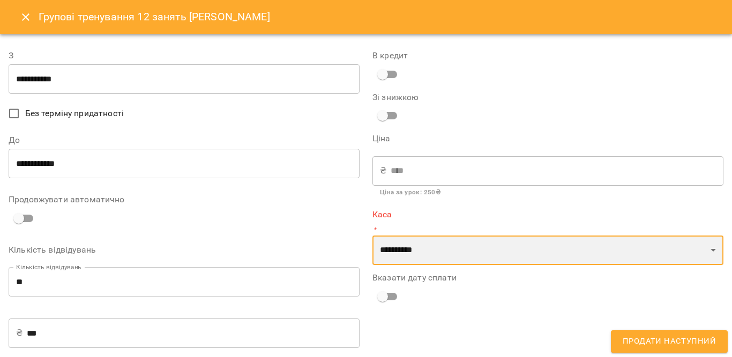
click at [414, 242] on select "**********" at bounding box center [547, 251] width 351 height 30
select select "****"
click at [372, 236] on select "**********" at bounding box center [547, 251] width 351 height 30
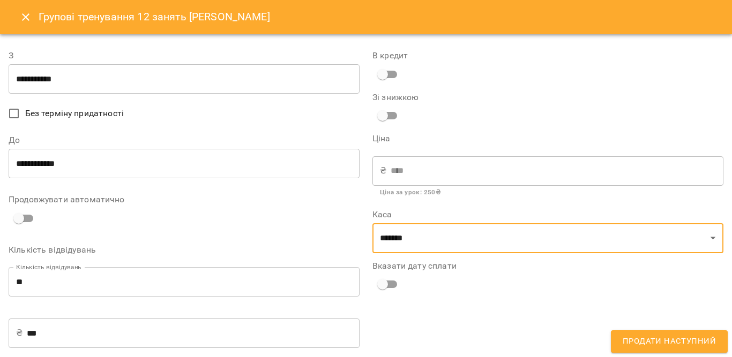
click at [47, 166] on input "**********" at bounding box center [184, 164] width 351 height 30
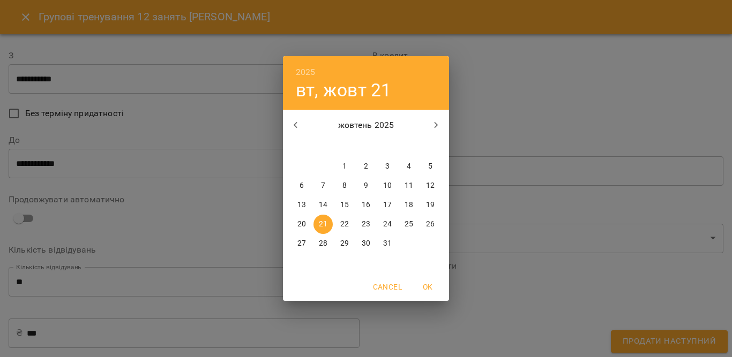
click at [346, 221] on p "22" at bounding box center [344, 224] width 9 height 11
type input "**********"
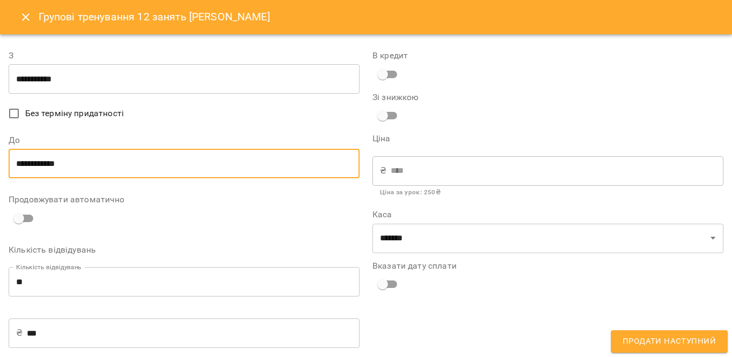
click at [640, 341] on span "Продати наступний" at bounding box center [669, 342] width 93 height 14
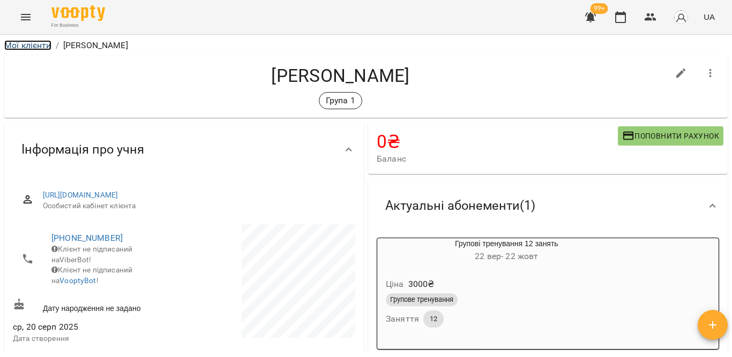
click at [34, 47] on link "Мої клієнти" at bounding box center [27, 45] width 47 height 10
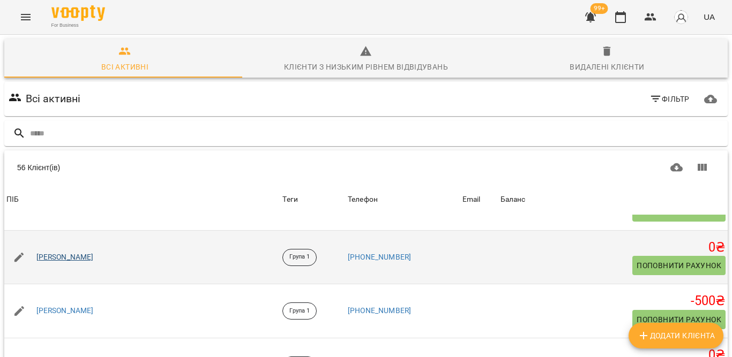
scroll to position [107, 0]
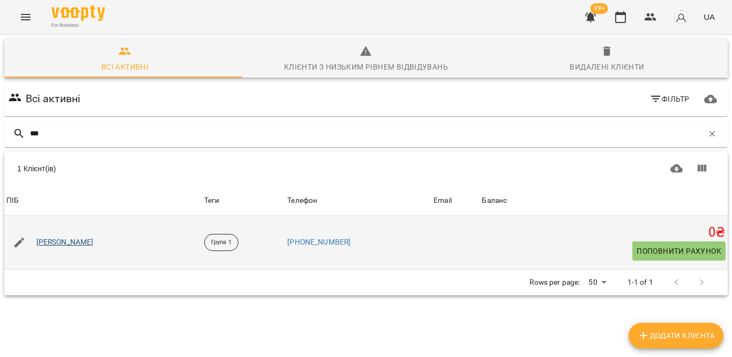
type input "***"
click at [72, 245] on link "[PERSON_NAME]" at bounding box center [64, 242] width 57 height 11
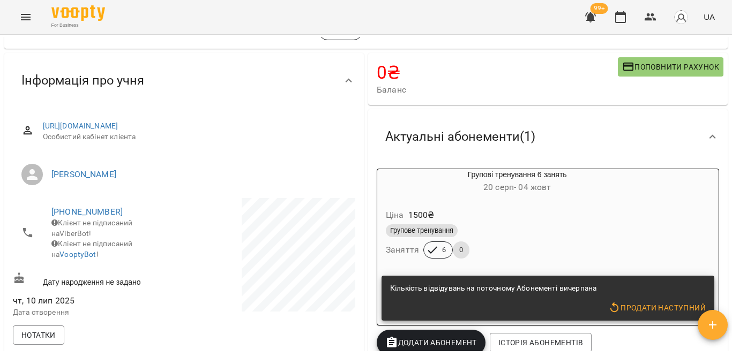
scroll to position [107, 0]
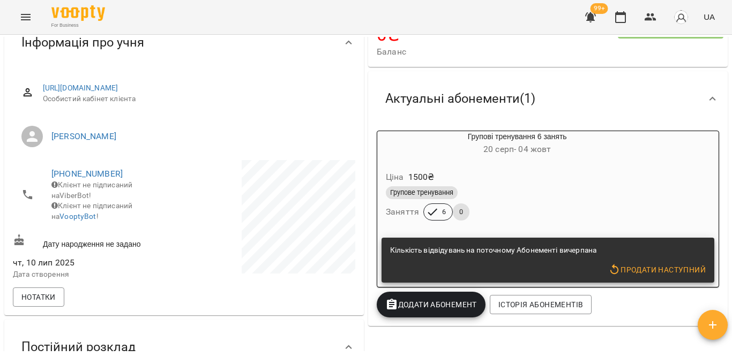
click at [452, 310] on span "Додати Абонемент" at bounding box center [431, 304] width 92 height 13
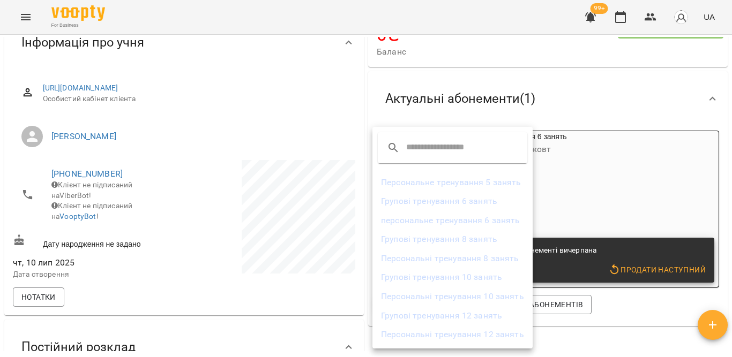
click at [467, 202] on li "Групові тренування 6 занять" at bounding box center [452, 201] width 160 height 19
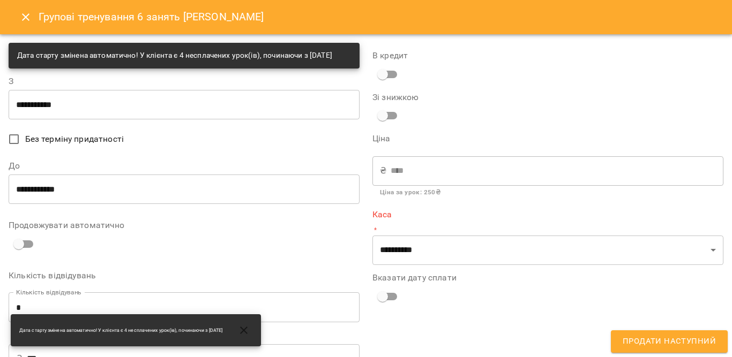
click at [108, 111] on input "**********" at bounding box center [184, 104] width 351 height 30
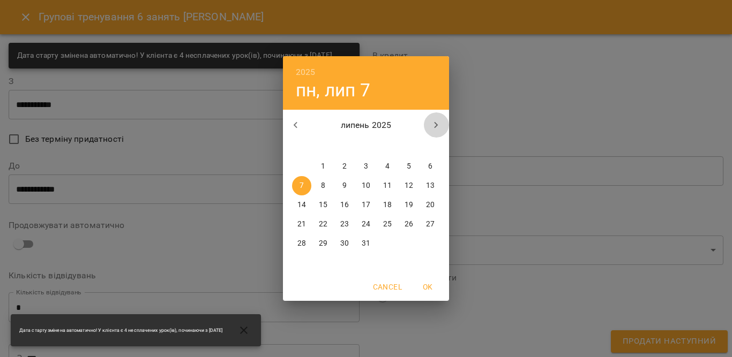
click at [432, 125] on icon "button" at bounding box center [436, 125] width 13 height 13
click at [431, 124] on icon "button" at bounding box center [436, 125] width 13 height 13
click at [297, 220] on p "22" at bounding box center [301, 224] width 9 height 11
type input "**********"
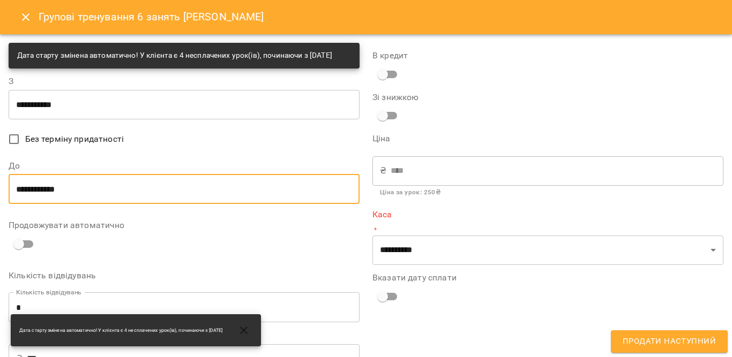
click at [199, 199] on input "**********" at bounding box center [184, 189] width 351 height 30
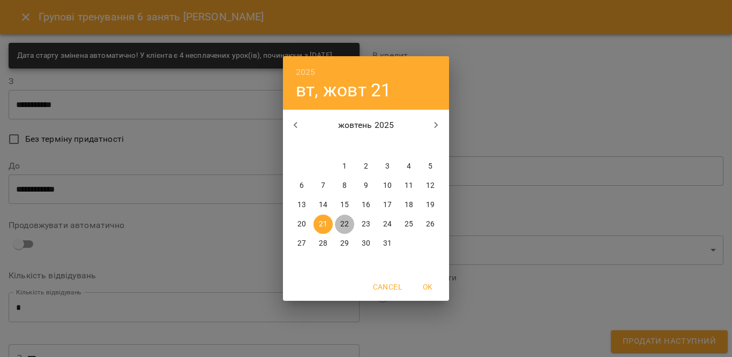
click at [344, 220] on p "22" at bounding box center [344, 224] width 9 height 11
type input "**********"
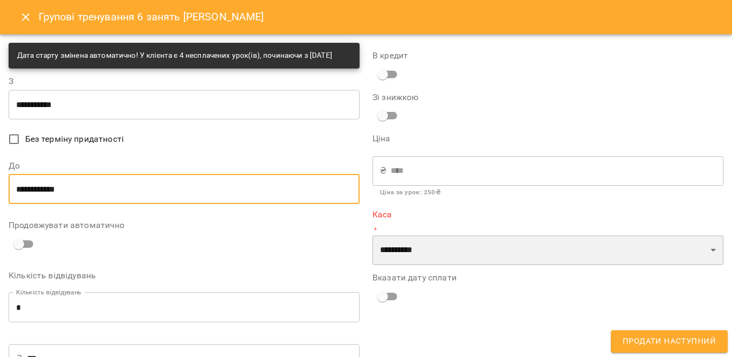
click at [426, 253] on select "**********" at bounding box center [547, 251] width 351 height 30
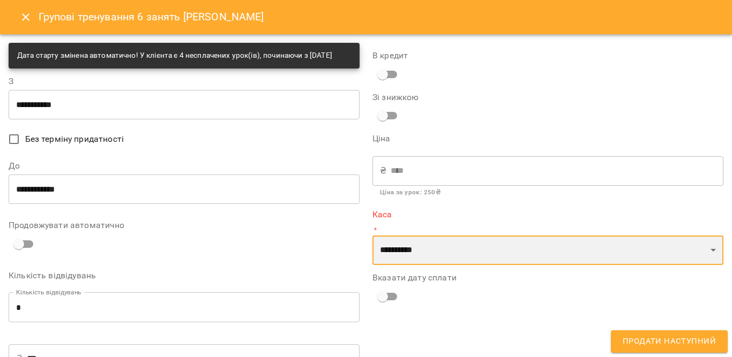
select select "****"
click at [372, 236] on select "**********" at bounding box center [547, 251] width 351 height 30
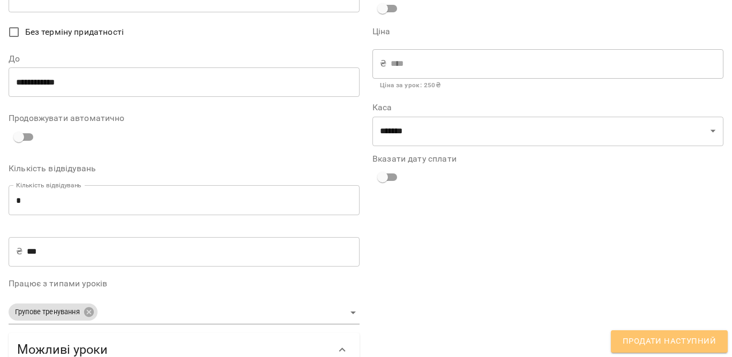
click at [665, 347] on span "Продати наступний" at bounding box center [669, 342] width 93 height 14
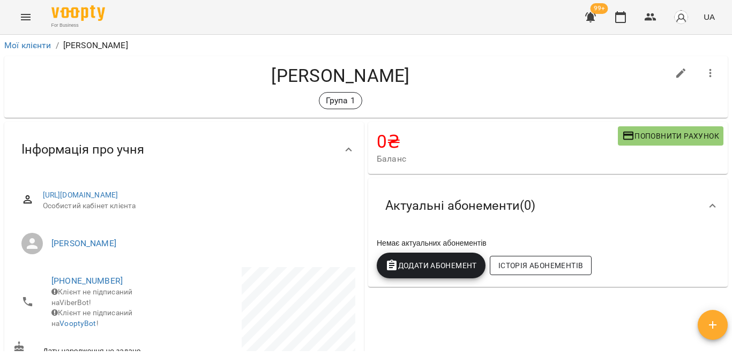
click at [498, 267] on span "Історія абонементів" at bounding box center [540, 265] width 85 height 13
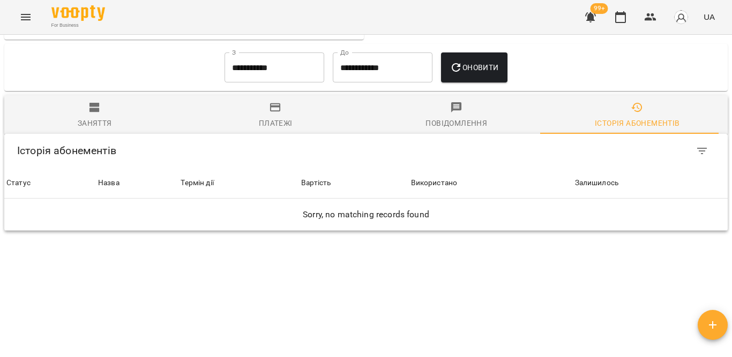
scroll to position [591, 0]
